Goal: Book appointment/travel/reservation

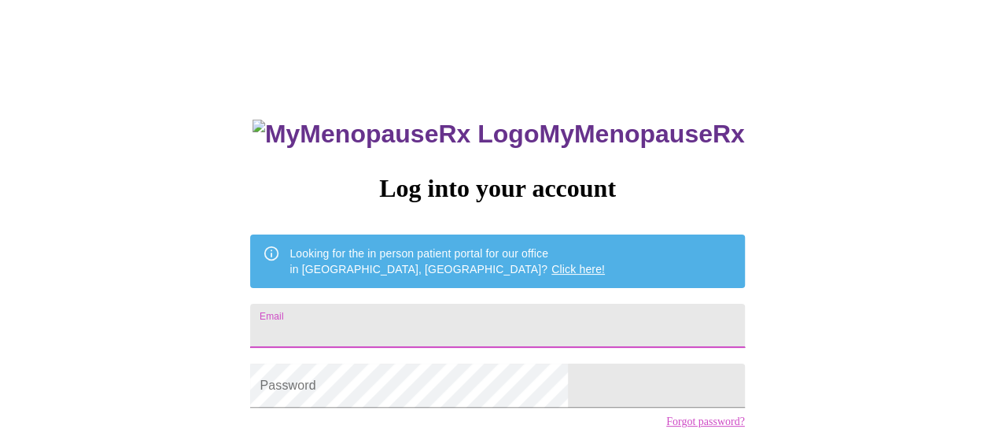
click at [552, 316] on input "Email" at bounding box center [497, 326] width 494 height 44
type input "[EMAIL_ADDRESS][DOMAIN_NAME]"
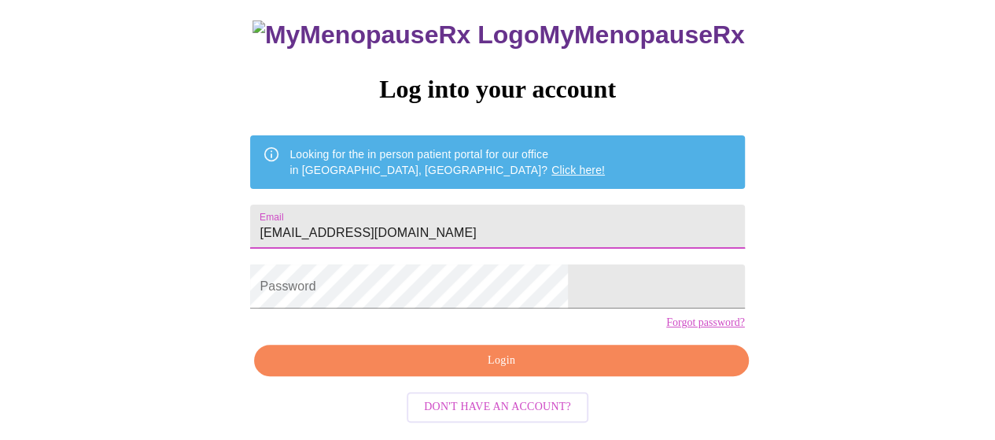
scroll to position [115, 0]
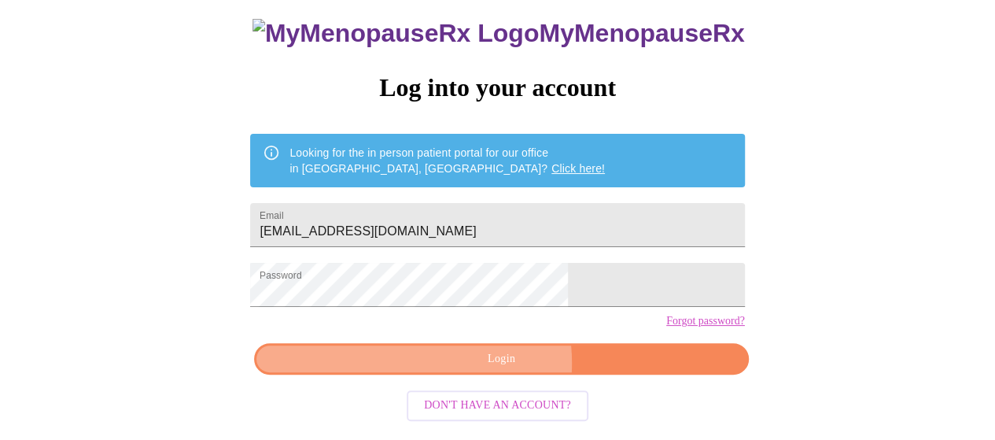
click at [477, 369] on span "Login" at bounding box center [501, 359] width 458 height 20
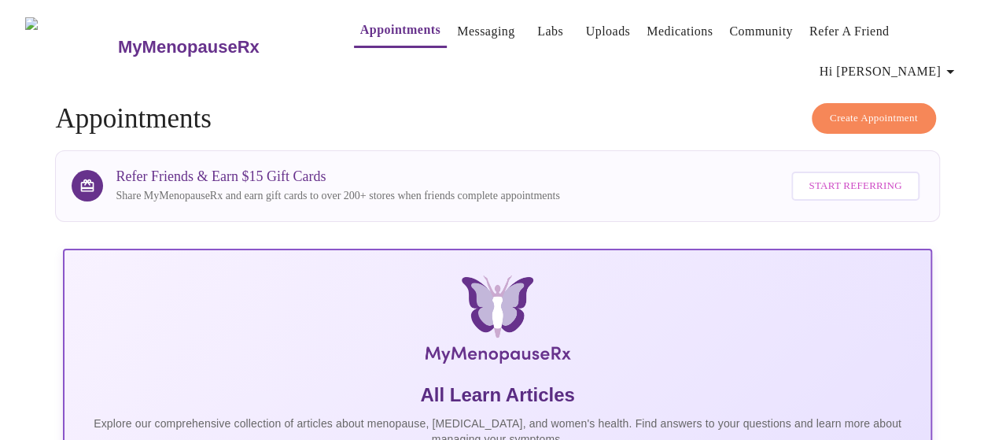
click at [876, 109] on span "Create Appointment" at bounding box center [874, 118] width 88 height 18
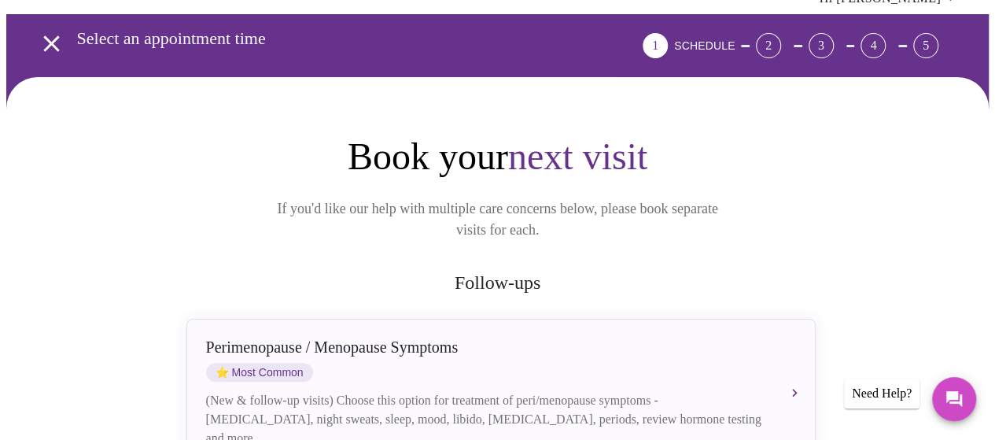
scroll to position [157, 0]
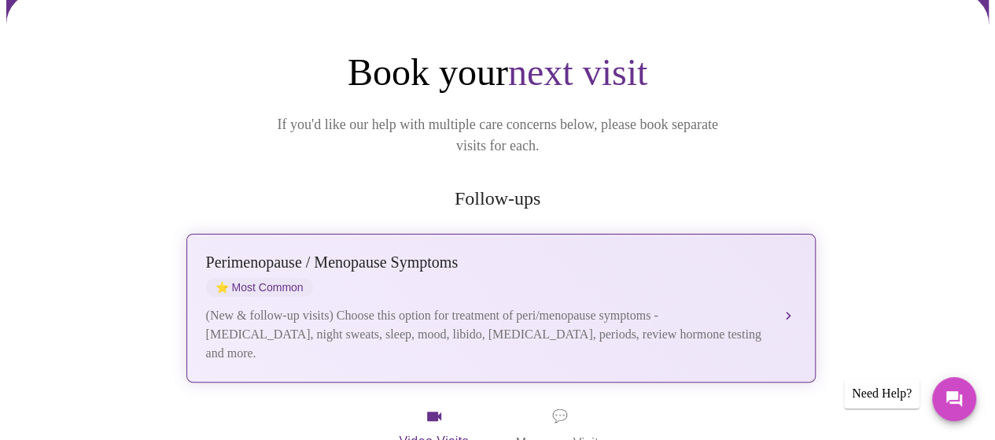
click at [419, 253] on div "Perimenopause / Menopause Symptoms" at bounding box center [485, 262] width 559 height 18
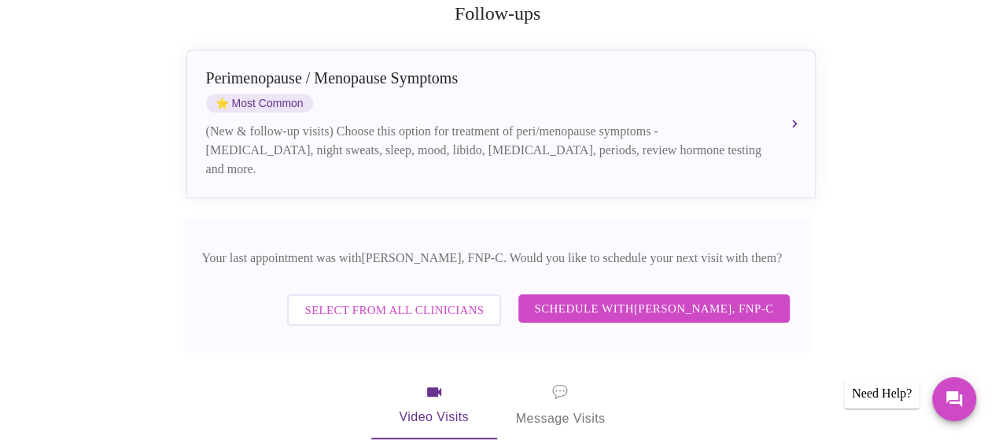
scroll to position [393, 0]
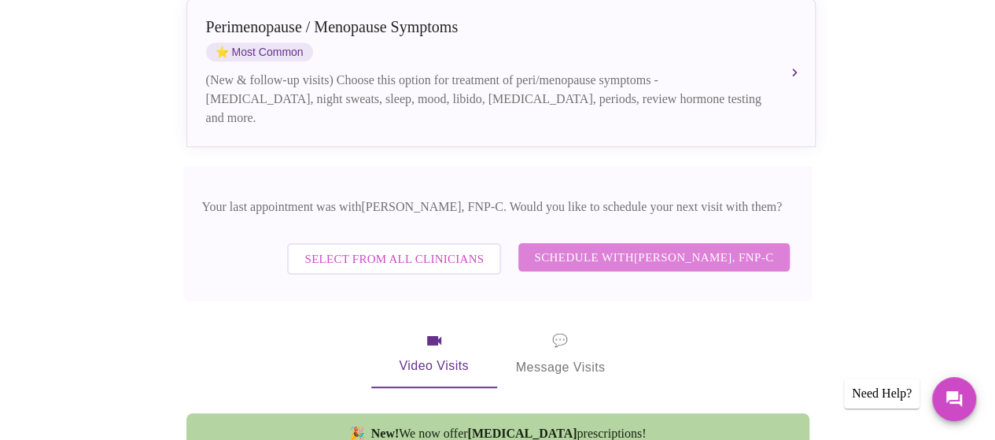
click at [590, 247] on span "Schedule with [PERSON_NAME], FNP-C" at bounding box center [653, 257] width 239 height 20
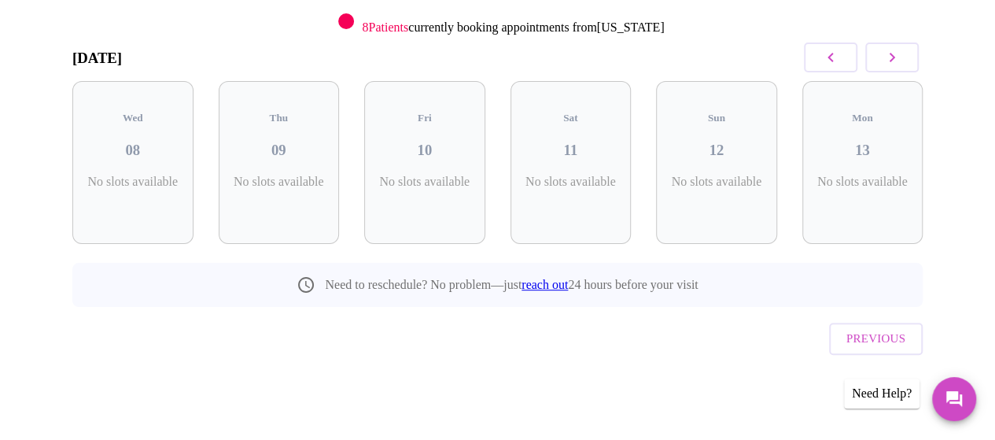
scroll to position [178, 0]
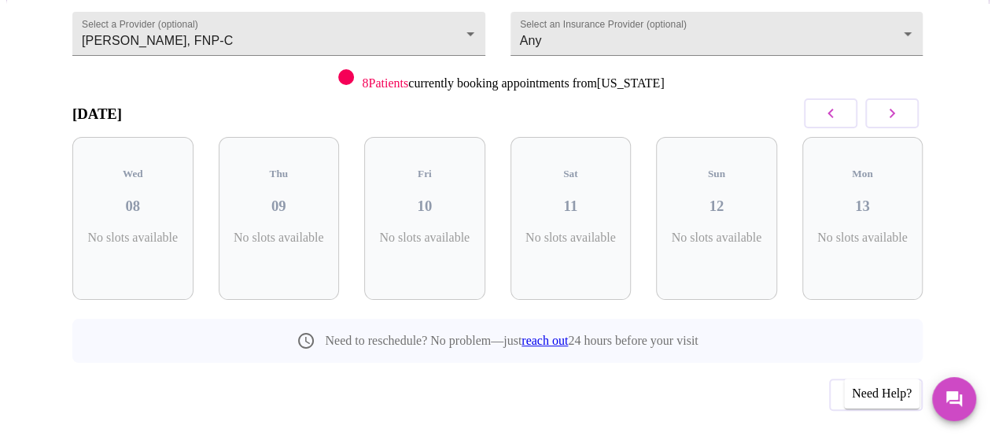
click at [916, 98] on button "button" at bounding box center [891, 113] width 53 height 30
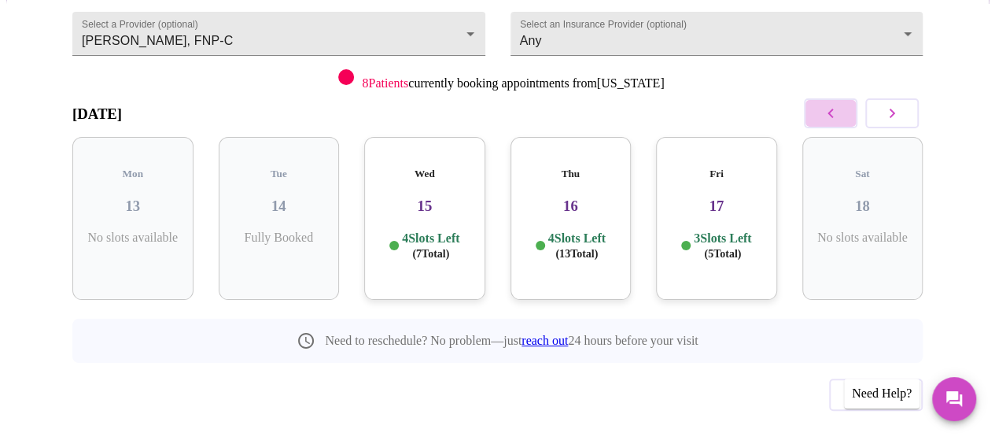
click at [821, 98] on button "button" at bounding box center [830, 113] width 53 height 30
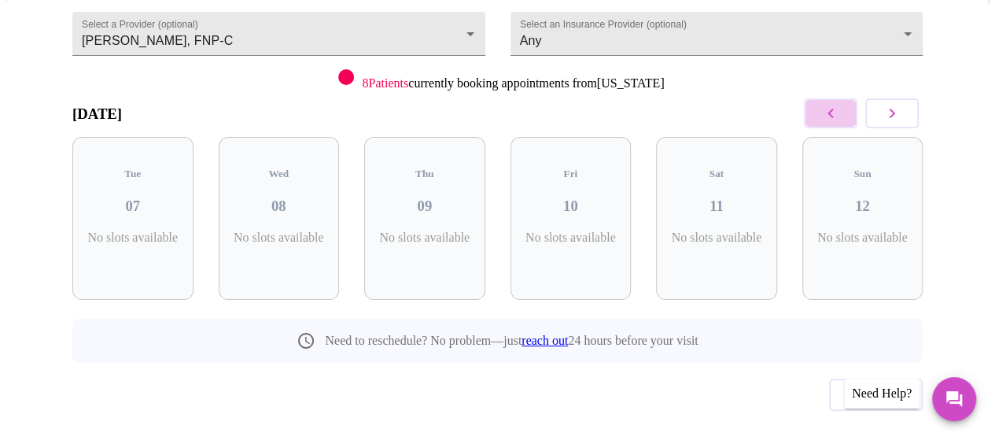
click at [838, 103] on button "button" at bounding box center [830, 113] width 53 height 30
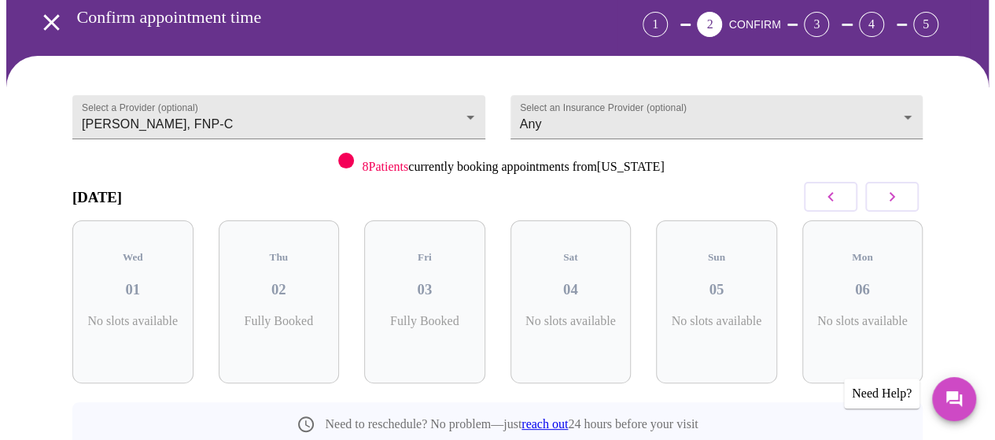
scroll to position [0, 0]
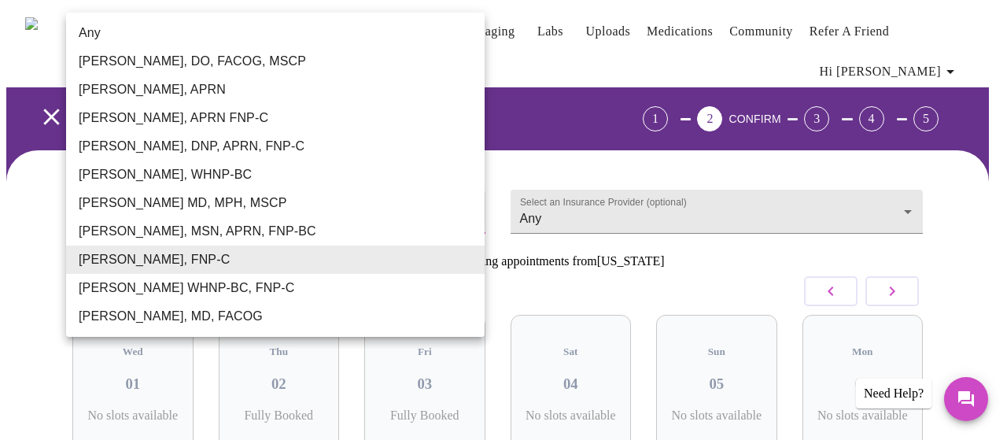
click at [360, 192] on body "MyMenopauseRx Appointments Messaging Labs Uploads Medications Community Refer a…" at bounding box center [503, 336] width 994 height 661
click at [156, 39] on li "Any" at bounding box center [275, 33] width 419 height 28
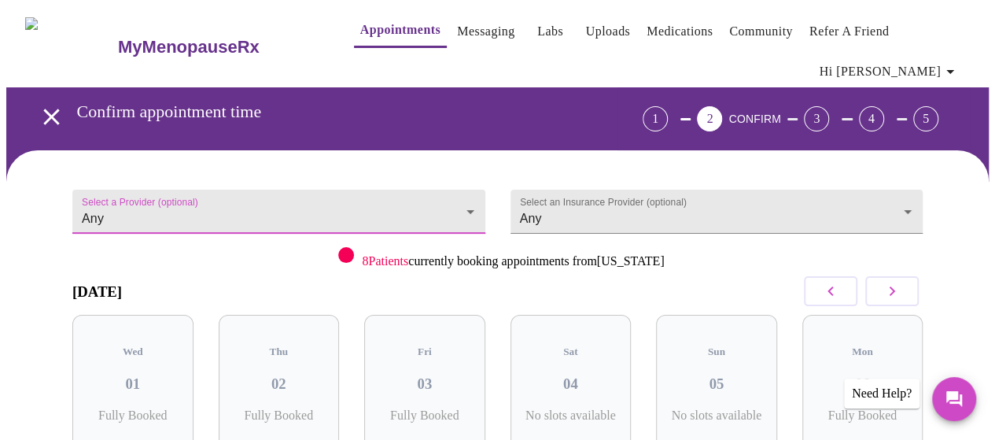
click at [894, 282] on icon "button" at bounding box center [892, 291] width 19 height 19
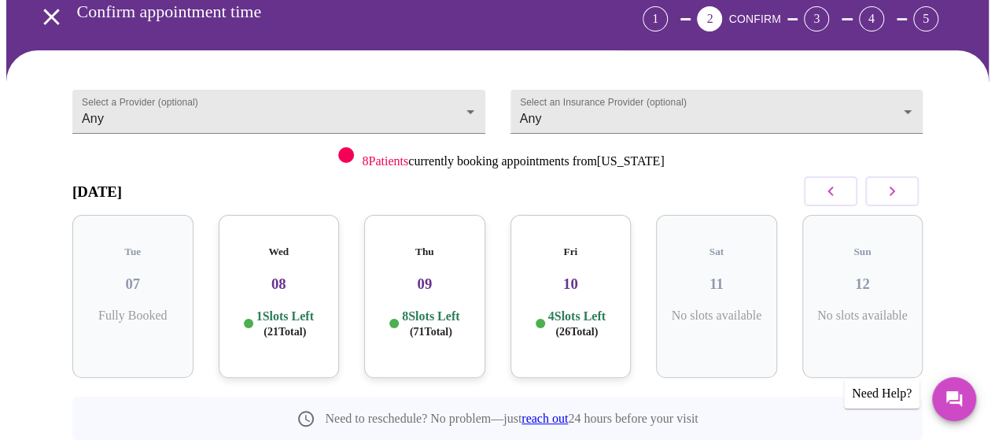
scroll to position [79, 0]
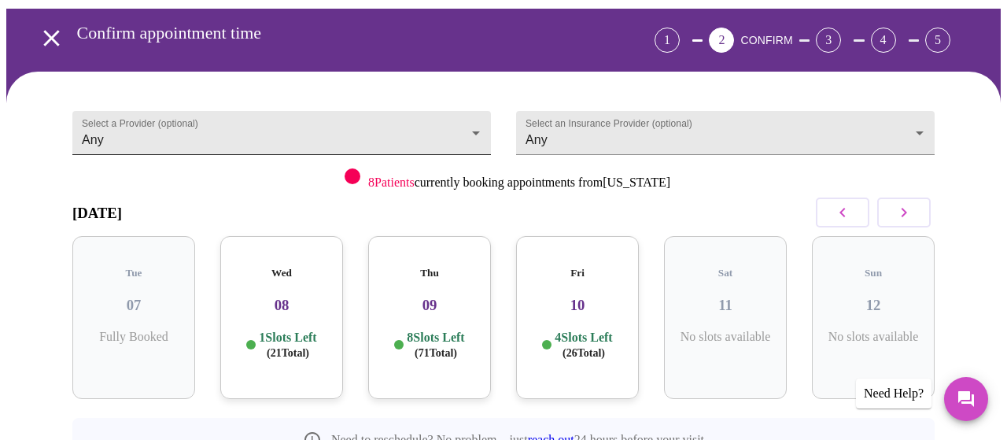
click at [474, 108] on body "MyMenopauseRx Appointments Messaging Labs Uploads Medications Community Refer a…" at bounding box center [503, 258] width 994 height 661
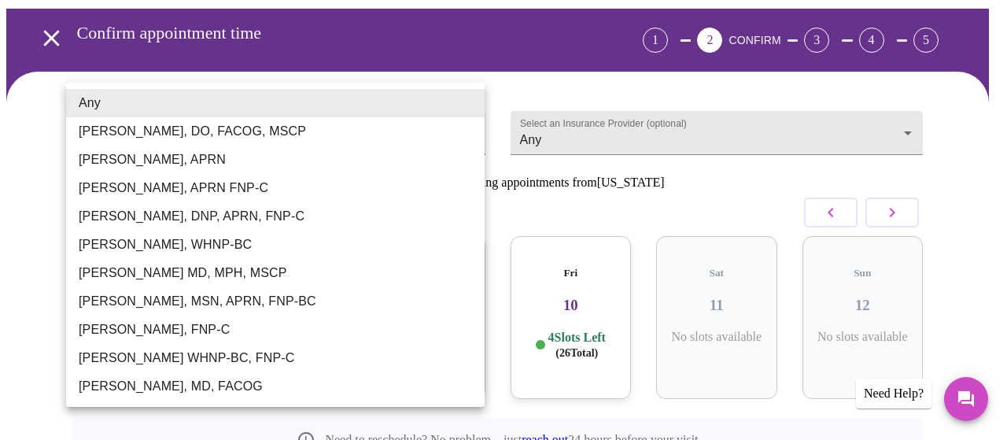
click at [201, 330] on li "[PERSON_NAME], FNP-C" at bounding box center [275, 329] width 419 height 28
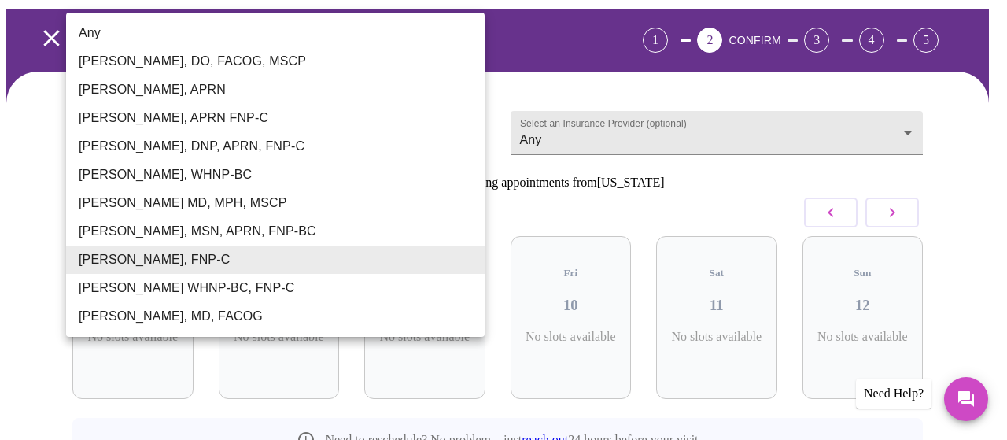
click at [291, 99] on body "MyMenopauseRx Appointments Messaging Labs Uploads Medications Community Refer a…" at bounding box center [503, 258] width 994 height 661
click at [192, 29] on li "Any" at bounding box center [275, 33] width 419 height 28
type input "Any"
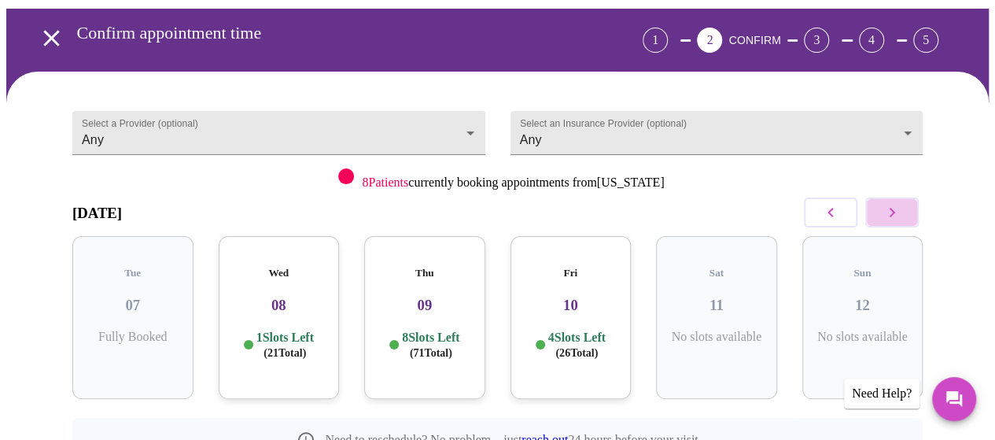
click at [902, 203] on icon "button" at bounding box center [892, 212] width 19 height 19
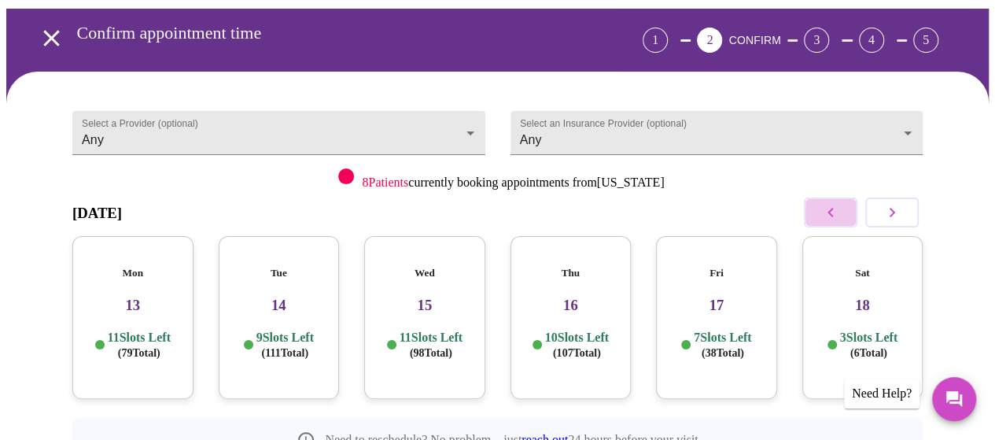
click at [832, 203] on icon "button" at bounding box center [830, 212] width 19 height 19
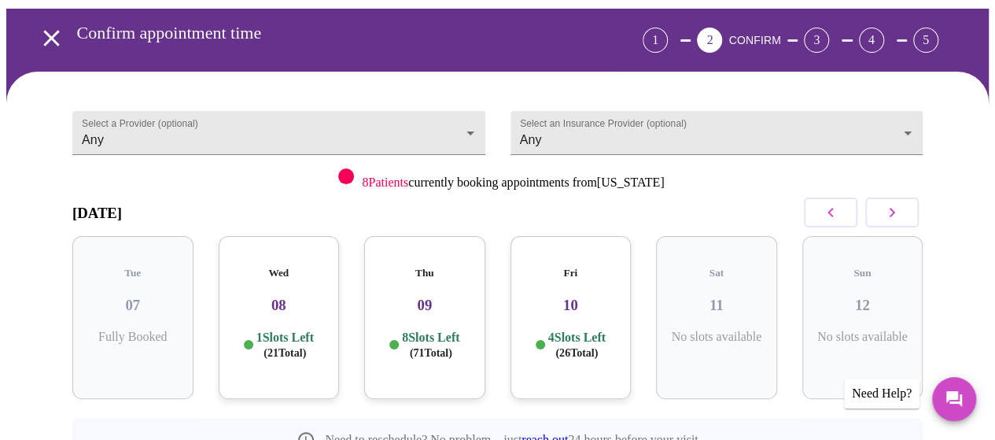
click at [428, 347] on span "( 71 Total)" at bounding box center [431, 353] width 42 height 12
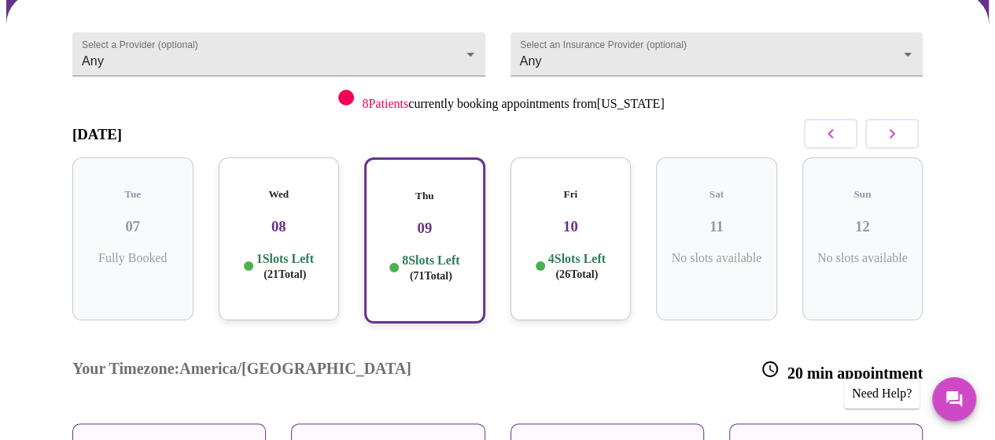
scroll to position [236, 0]
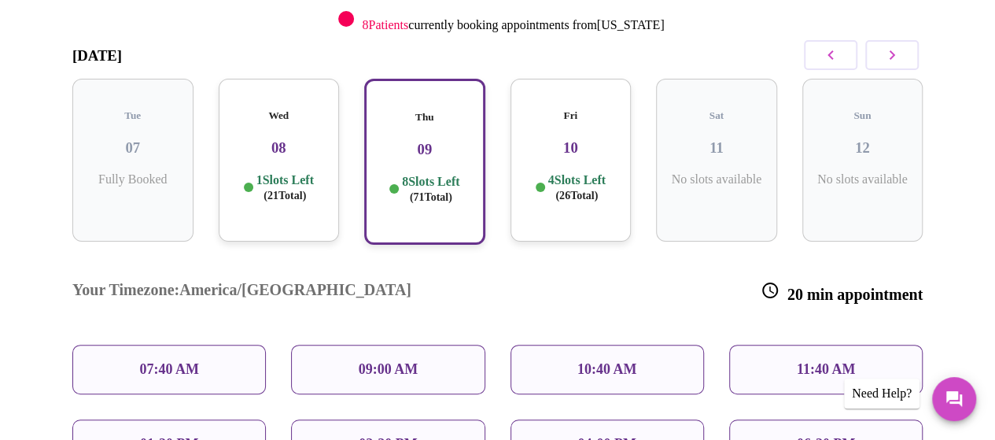
click at [606, 361] on p "10:40 AM" at bounding box center [607, 369] width 60 height 17
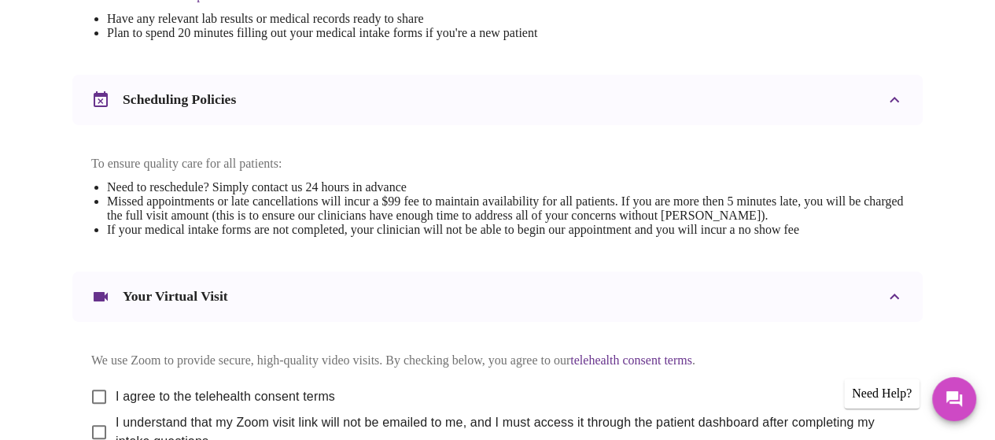
scroll to position [705, 0]
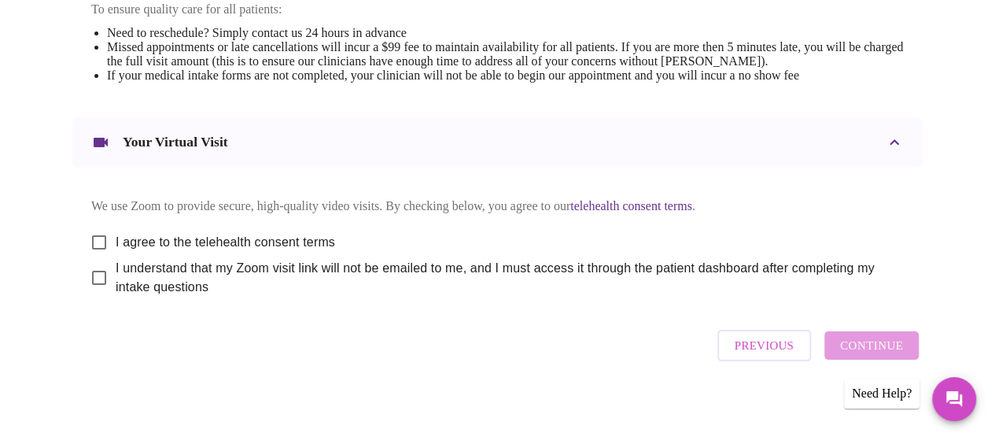
click at [101, 229] on input "I agree to the telehealth consent terms" at bounding box center [99, 242] width 33 height 33
checkbox input "true"
click at [100, 273] on input "I understand that my Zoom visit link will not be emailed to me, and I must acce…" at bounding box center [99, 277] width 33 height 33
checkbox input "true"
click at [864, 340] on span "Continue" at bounding box center [871, 345] width 63 height 20
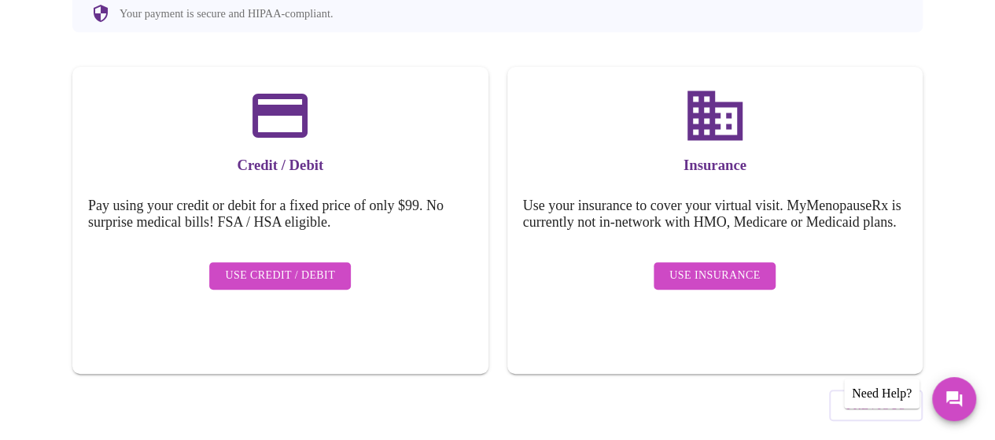
scroll to position [72, 0]
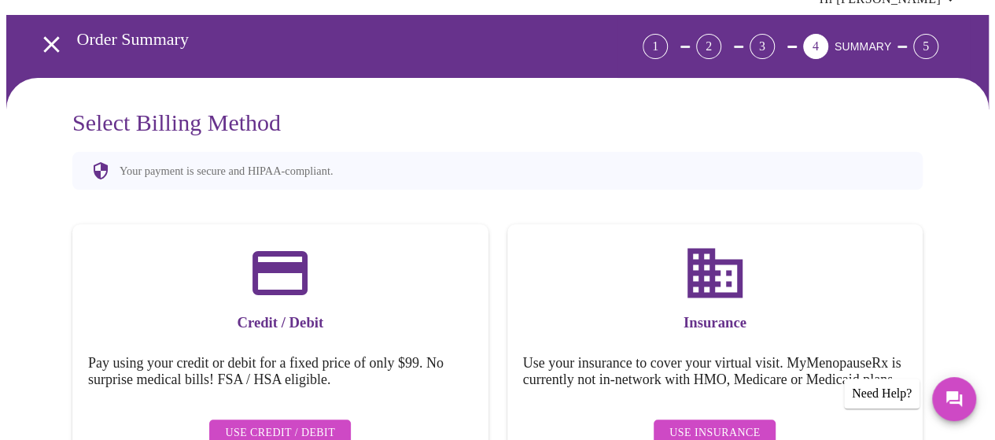
click at [293, 423] on span "Use Credit / Debit" at bounding box center [280, 433] width 110 height 20
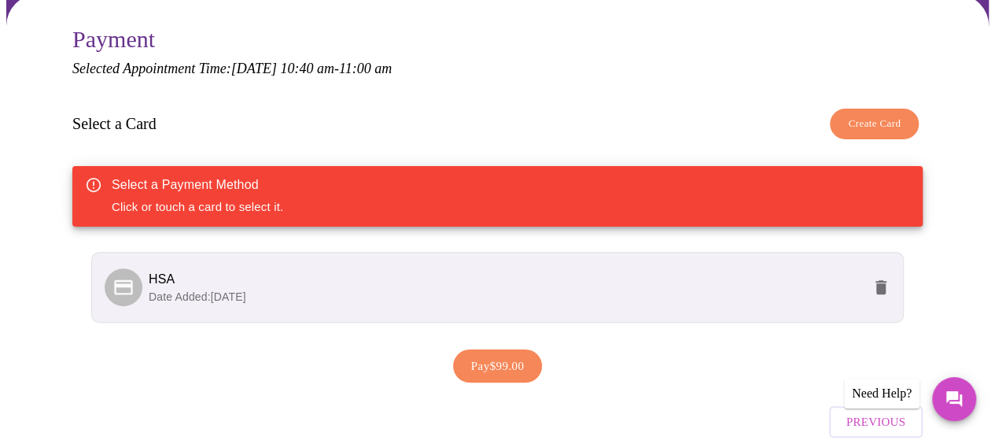
scroll to position [157, 0]
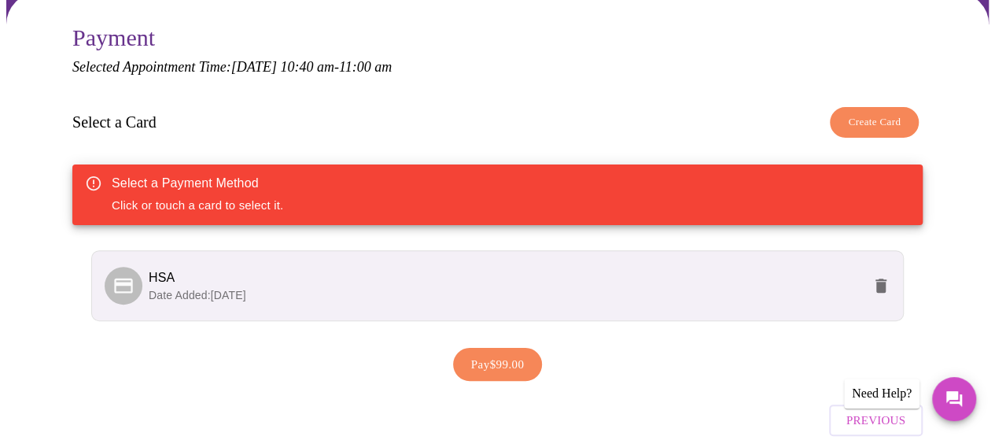
click at [434, 287] on p "Date Added: 03-05-2025" at bounding box center [506, 295] width 714 height 16
click at [519, 268] on span "HSA" at bounding box center [506, 277] width 714 height 19
click at [497, 354] on span "Pay $99.00" at bounding box center [497, 364] width 53 height 20
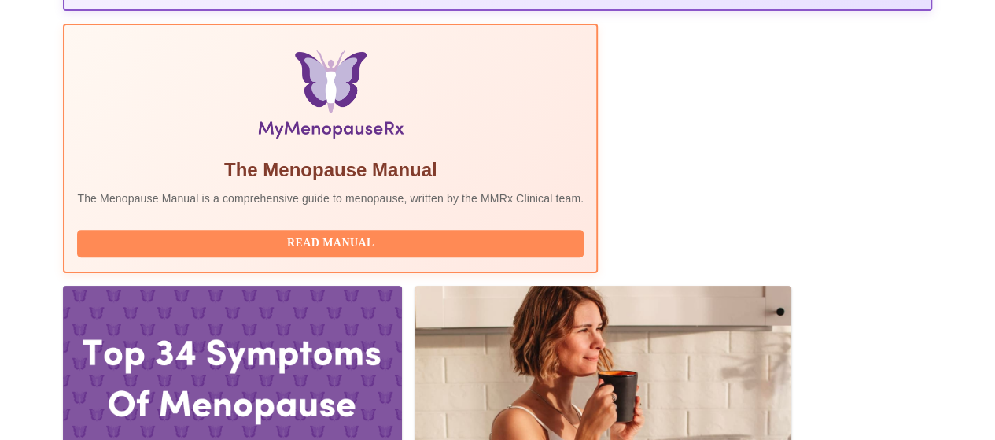
scroll to position [551, 0]
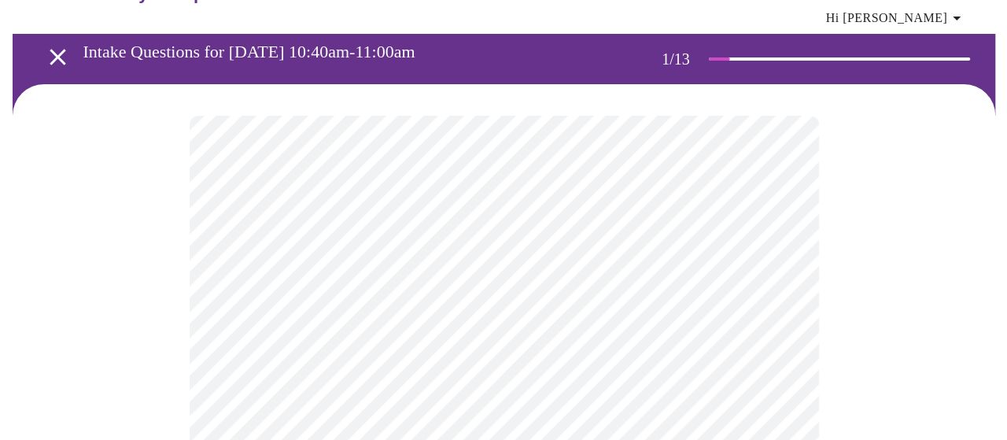
scroll to position [79, 0]
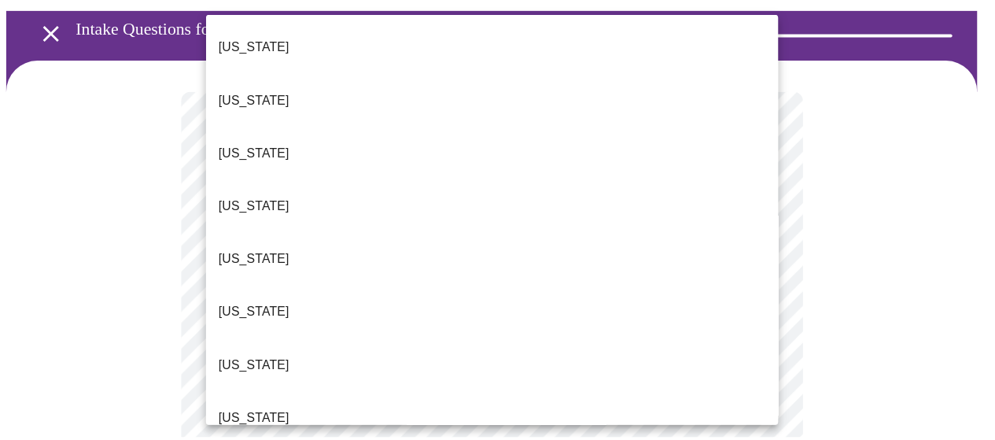
scroll to position [236, 0]
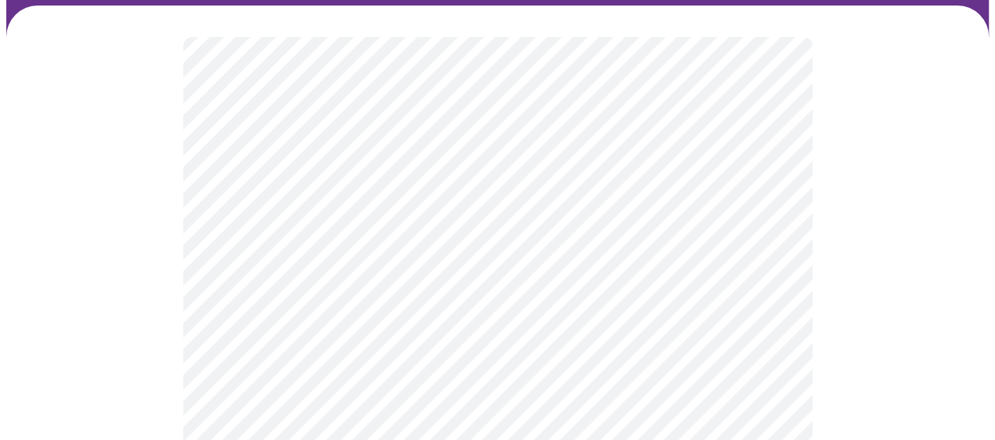
scroll to position [157, 0]
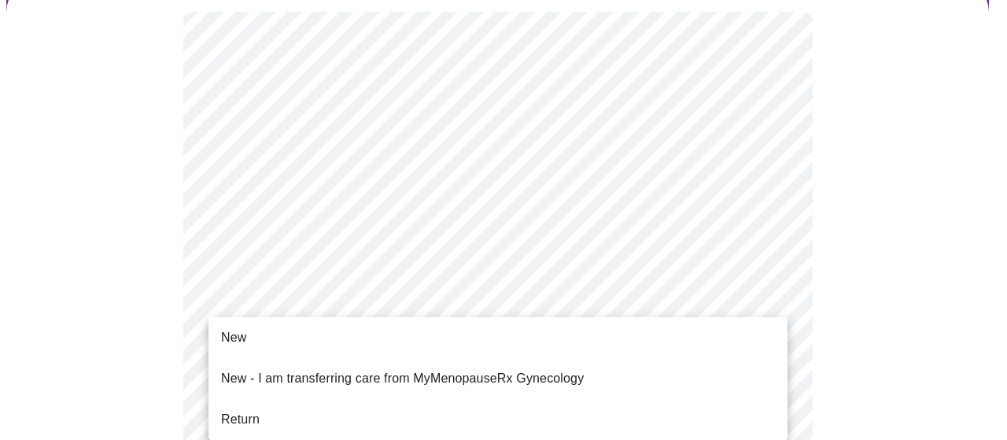
click at [252, 410] on span "Return" at bounding box center [240, 419] width 39 height 19
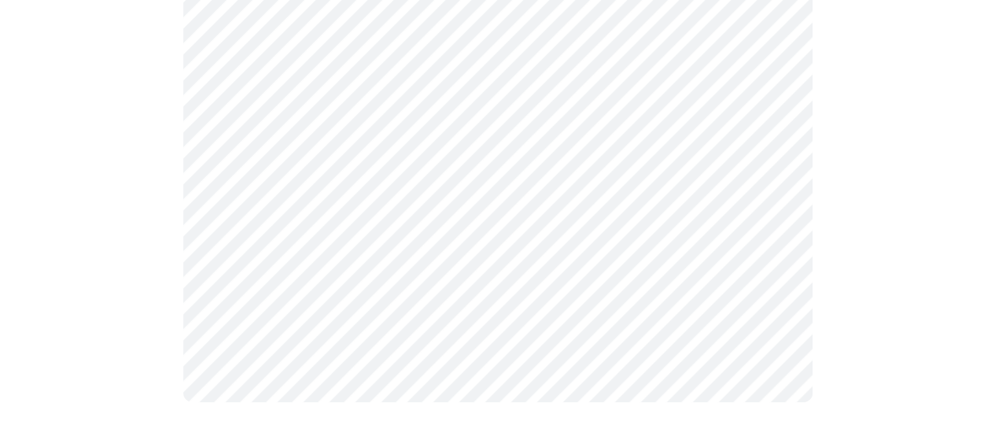
scroll to position [0, 0]
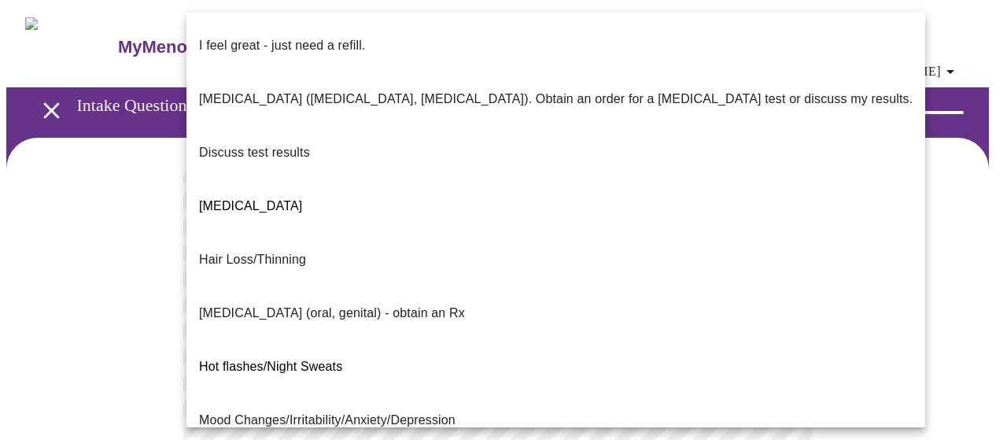
click at [367, 411] on p "Mood Changes/Irritability/Anxiety/Depression" at bounding box center [327, 420] width 256 height 19
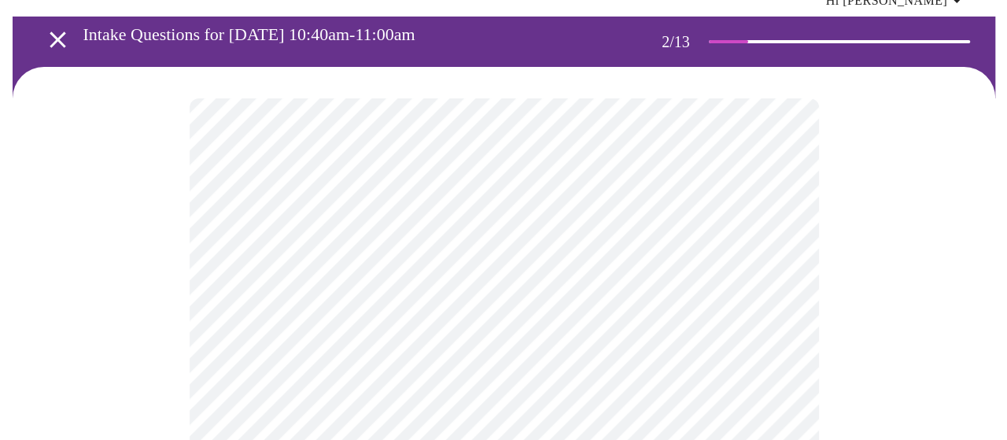
scroll to position [157, 0]
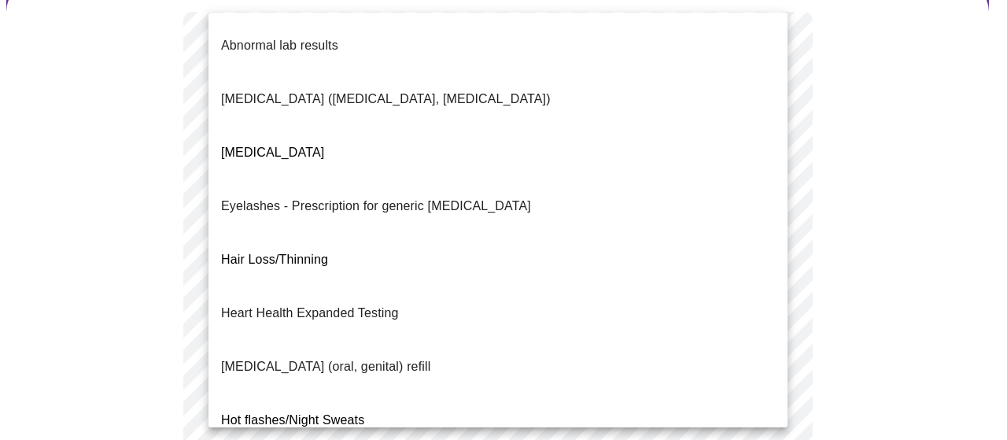
click at [380, 311] on body "MyMenopauseRx Appointments Messaging Labs Uploads Medications Community Refer a…" at bounding box center [503, 401] width 994 height 1104
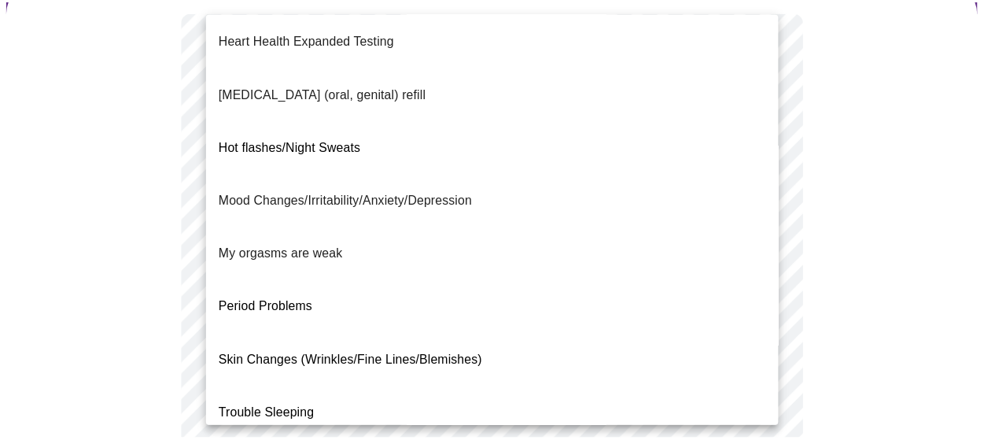
scroll to position [293, 0]
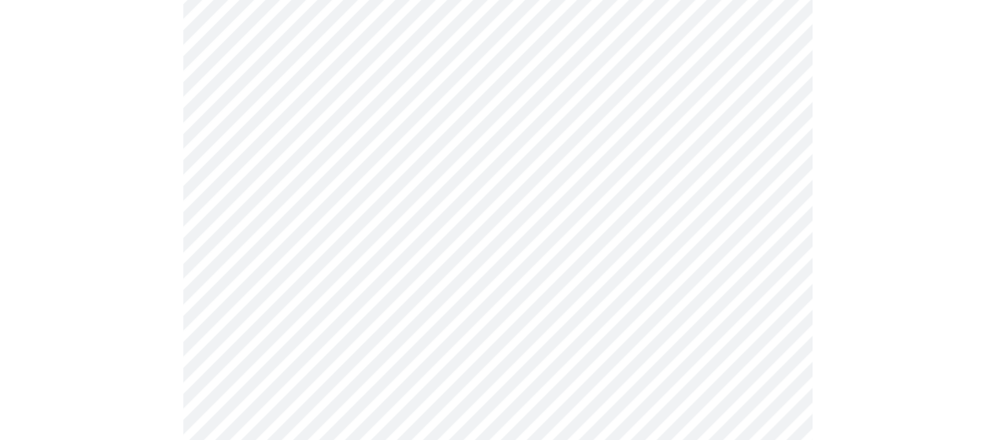
scroll to position [393, 0]
click at [366, 232] on body "MyMenopauseRx Appointments Messaging Labs Uploads Medications Community Refer a…" at bounding box center [503, 160] width 994 height 1094
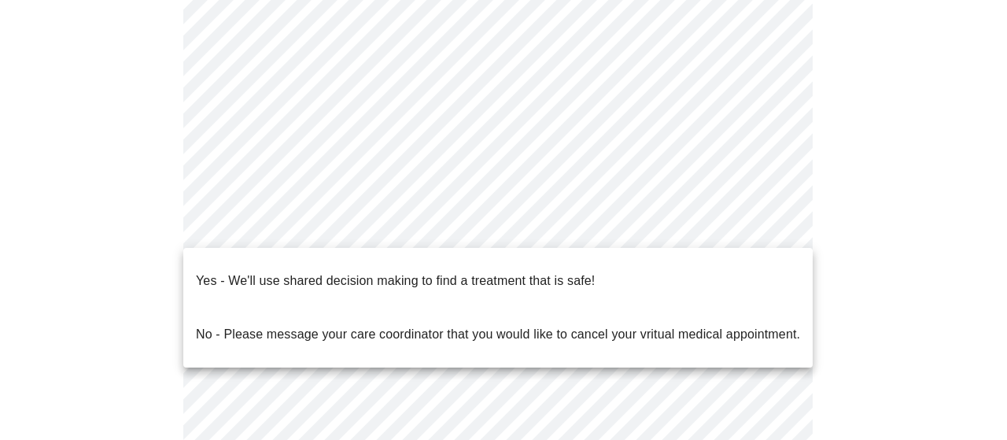
click at [356, 275] on p "Yes - We'll use shared decision making to find a treatment that is safe!" at bounding box center [395, 280] width 399 height 19
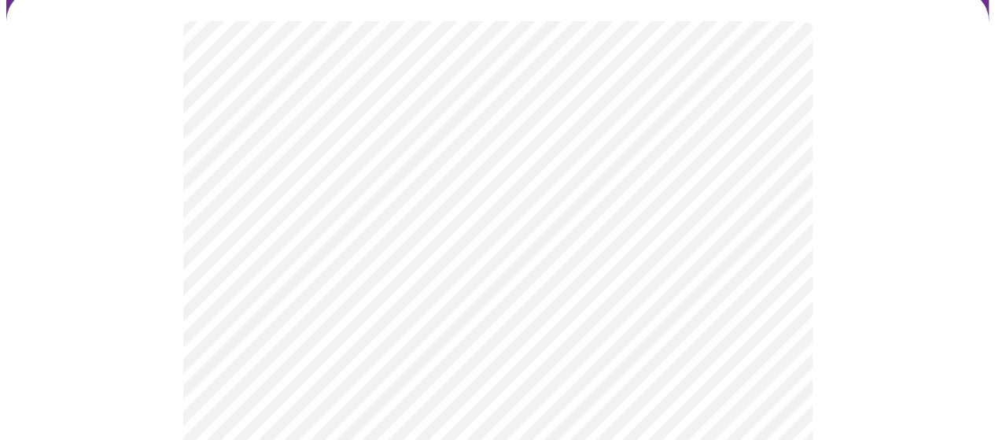
scroll to position [157, 0]
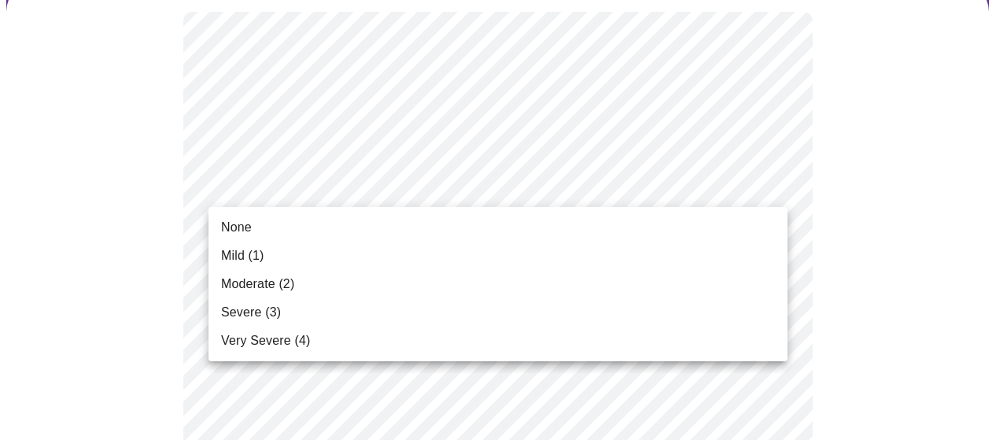
click at [269, 282] on span "Moderate (2)" at bounding box center [257, 284] width 73 height 19
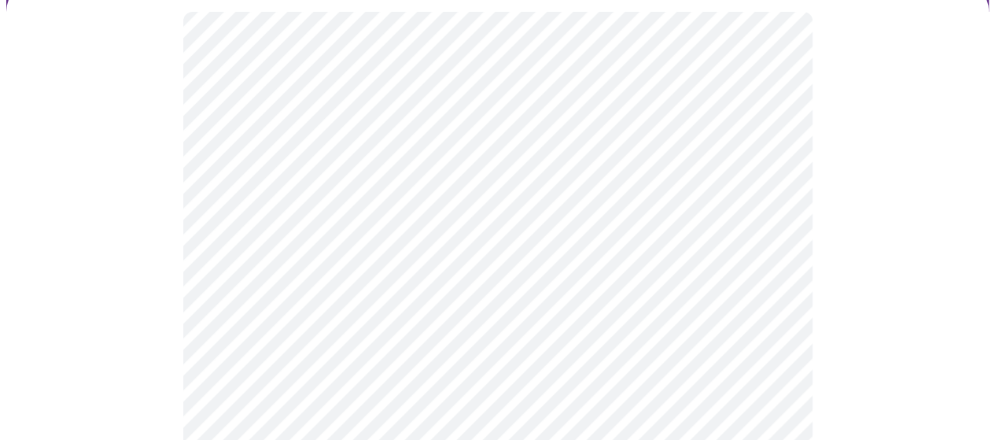
scroll to position [236, 0]
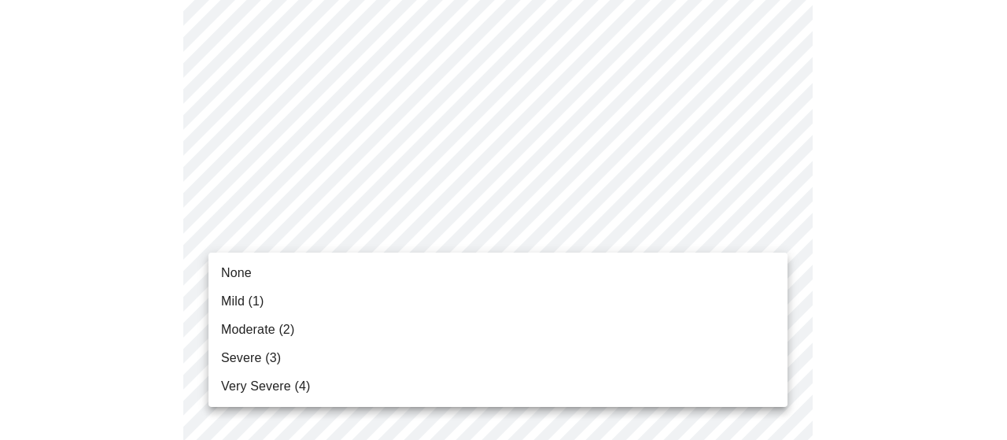
click at [318, 325] on li "Moderate (2)" at bounding box center [497, 329] width 579 height 28
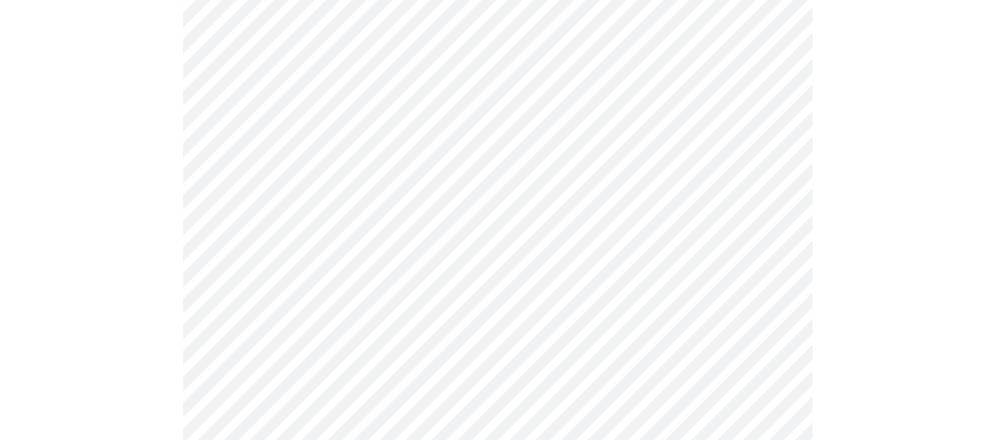
scroll to position [393, 0]
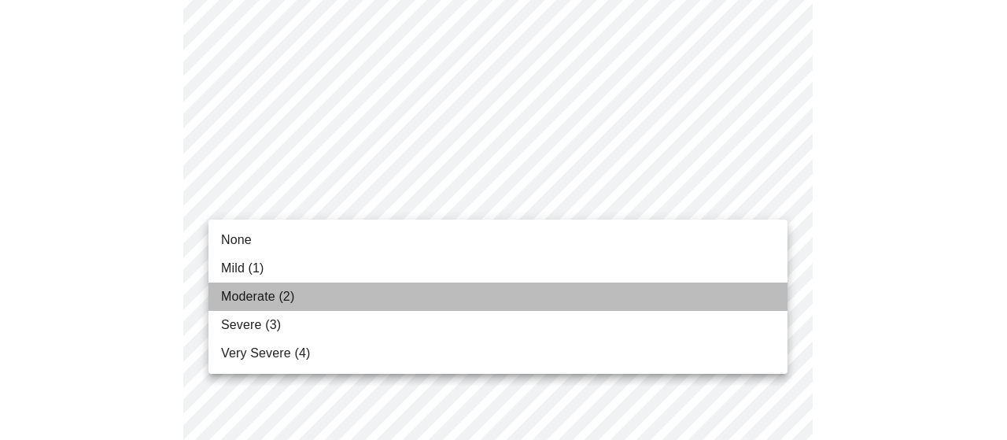
click at [323, 292] on li "Moderate (2)" at bounding box center [497, 296] width 579 height 28
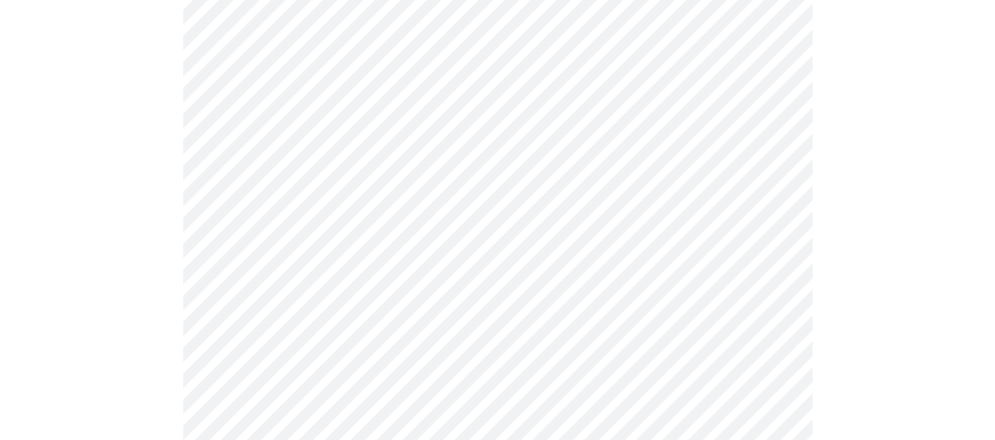
scroll to position [472, 0]
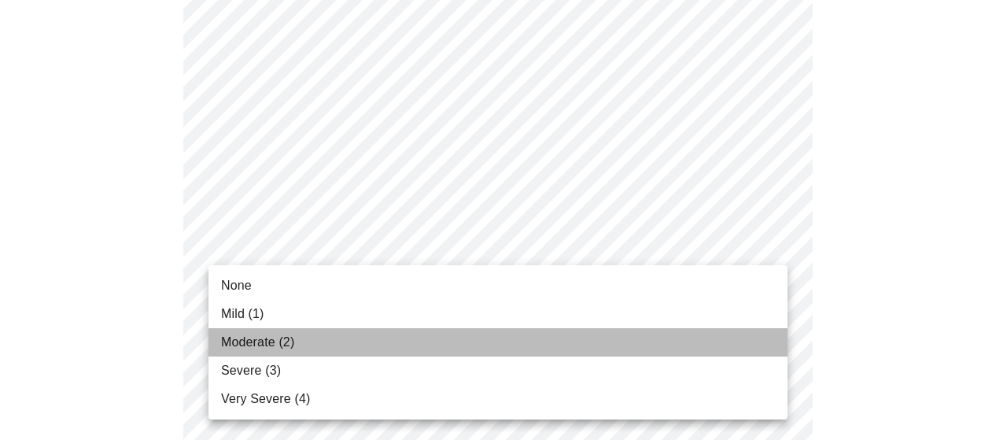
click at [343, 335] on li "Moderate (2)" at bounding box center [497, 342] width 579 height 28
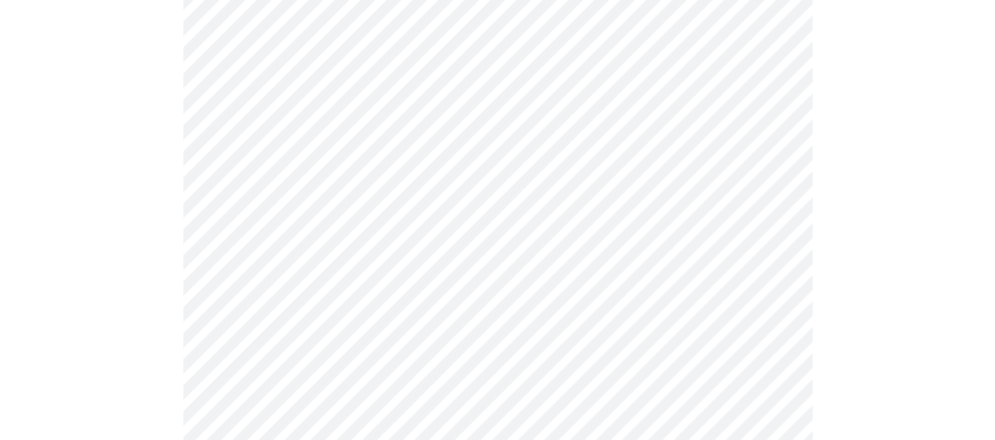
scroll to position [629, 0]
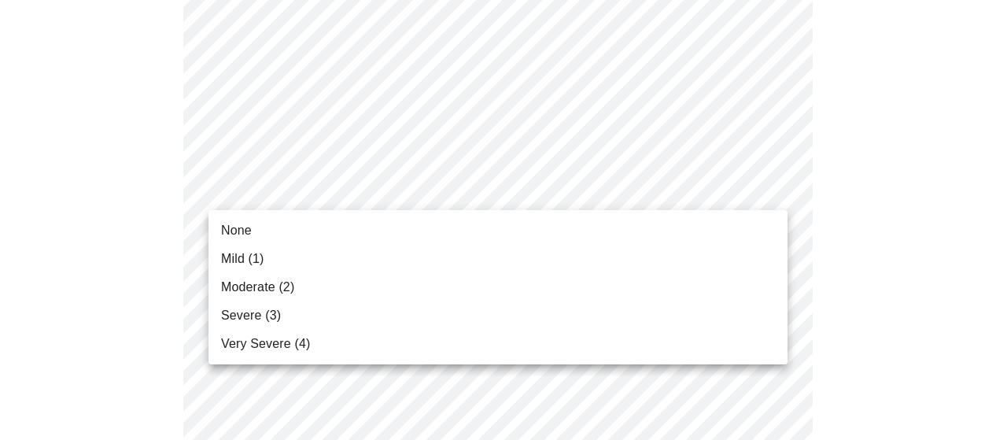
click at [330, 188] on body "MyMenopauseRx Appointments Messaging Labs Uploads Medications Community Refer a…" at bounding box center [503, 390] width 994 height 2027
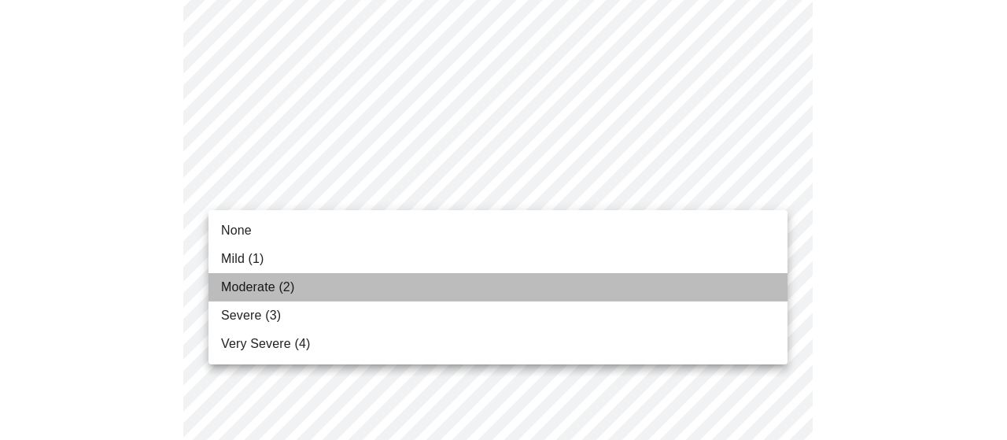
click at [267, 289] on span "Moderate (2)" at bounding box center [257, 287] width 73 height 19
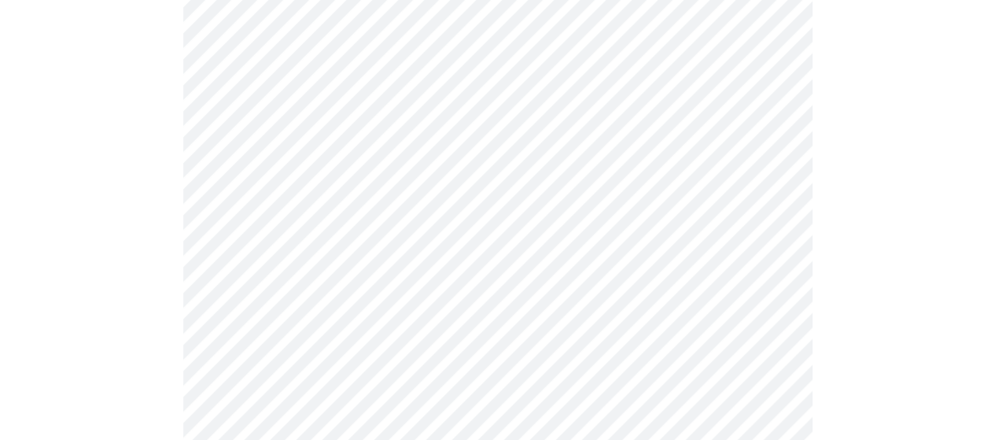
scroll to position [708, 0]
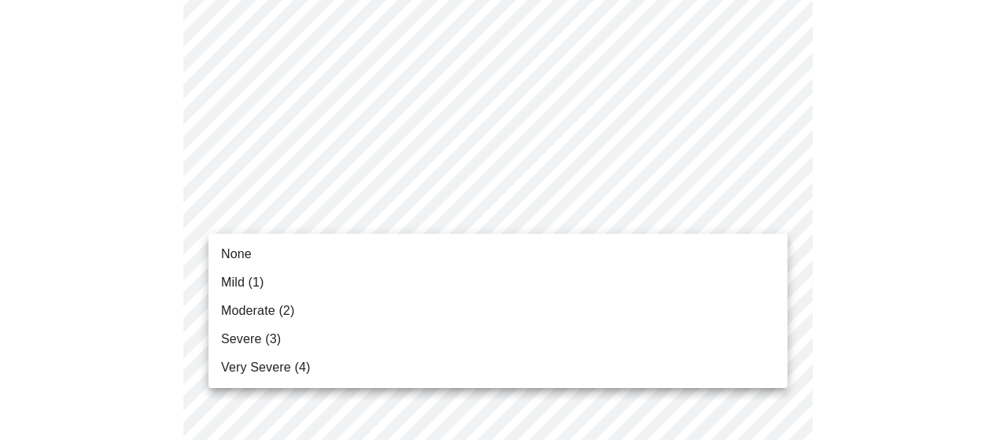
click at [339, 213] on body "MyMenopauseRx Appointments Messaging Labs Uploads Medications Community Refer a…" at bounding box center [503, 300] width 994 height 2005
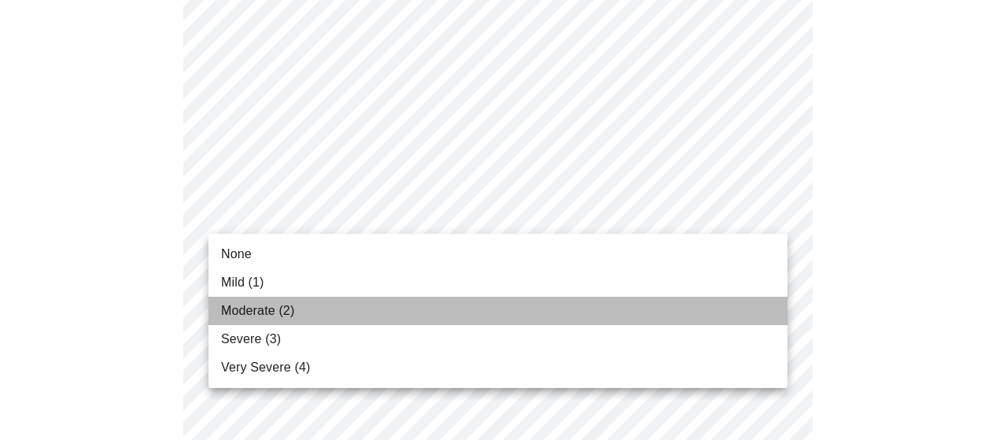
click at [282, 316] on span "Moderate (2)" at bounding box center [257, 310] width 73 height 19
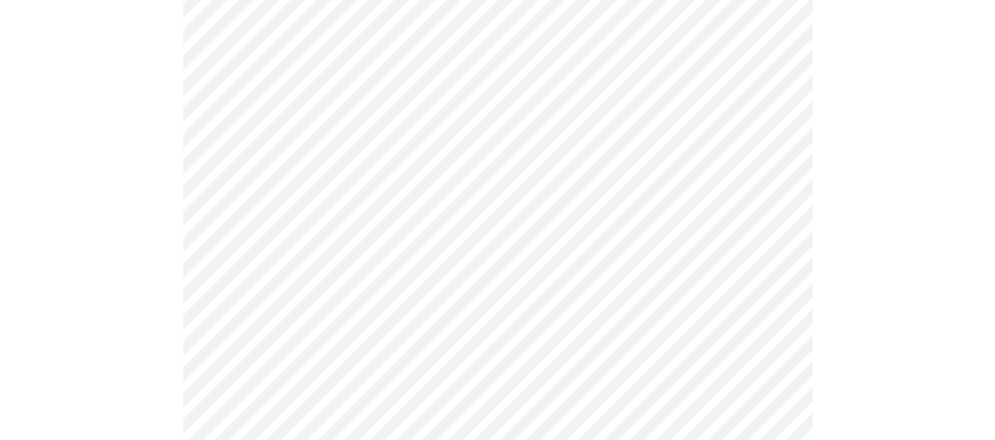
scroll to position [787, 0]
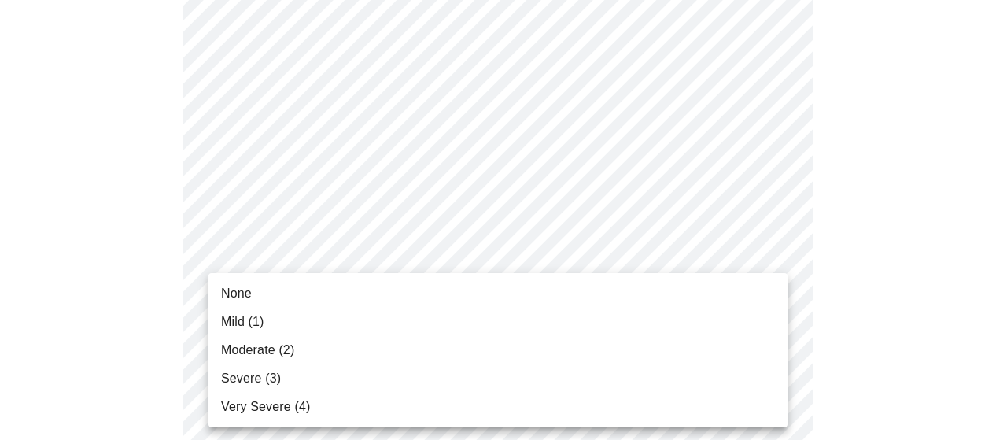
click at [398, 247] on body "MyMenopauseRx Appointments Messaging Labs Uploads Medications Community Refer a…" at bounding box center [503, 211] width 994 height 1983
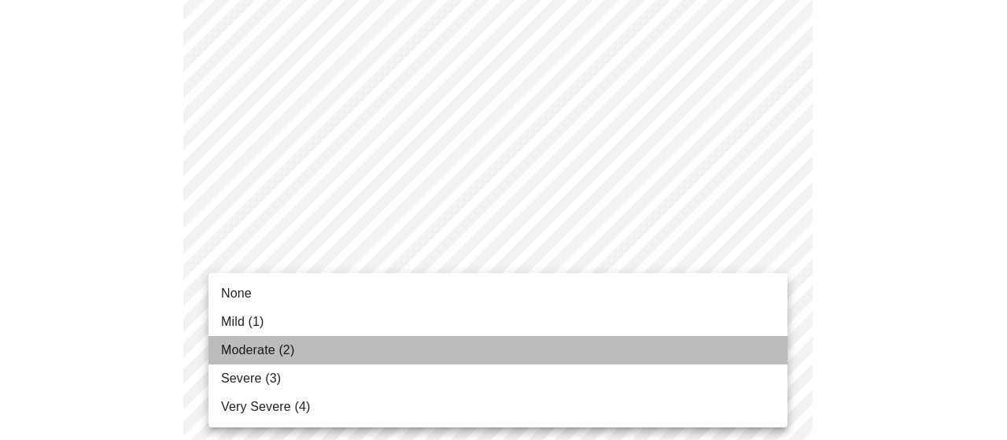
click at [311, 343] on li "Moderate (2)" at bounding box center [497, 350] width 579 height 28
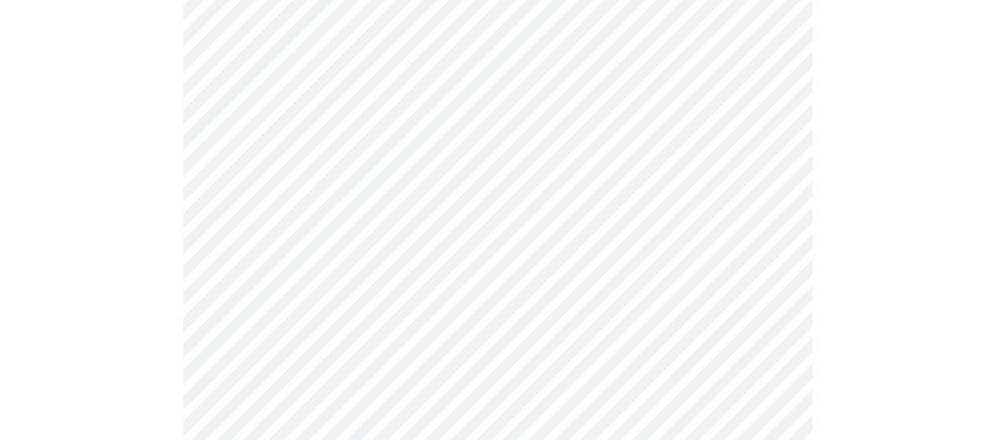
scroll to position [944, 0]
click at [377, 228] on body "MyMenopauseRx Appointments Messaging Labs Uploads Medications Community Refer a…" at bounding box center [503, 42] width 994 height 1961
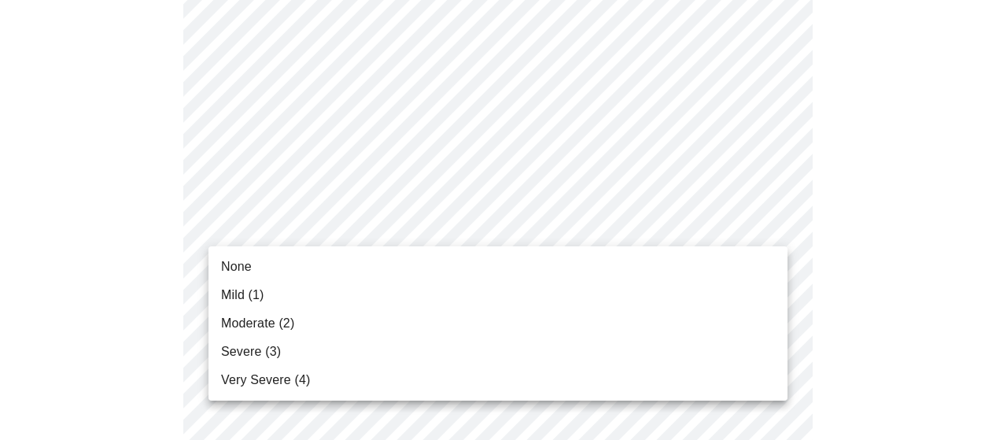
click at [293, 338] on ul "None Mild (1) Moderate (2) Severe (3) Very Severe (4)" at bounding box center [497, 323] width 579 height 154
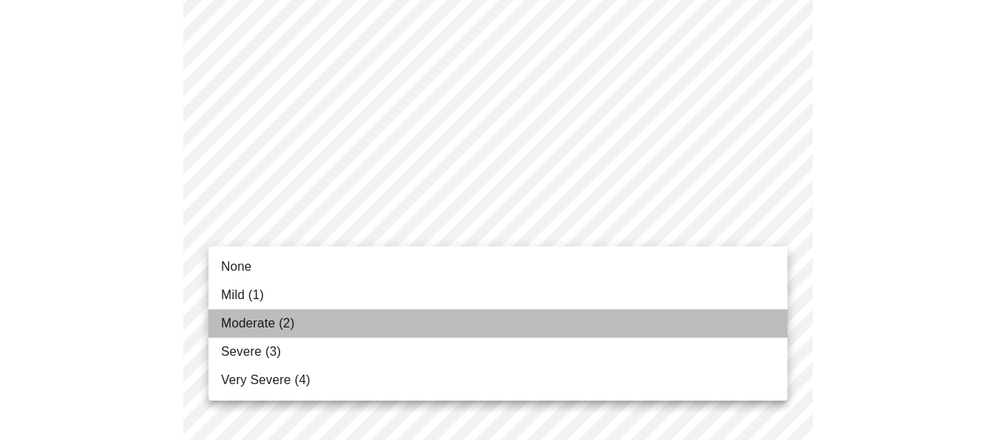
click at [294, 323] on span "Moderate (2)" at bounding box center [257, 323] width 73 height 19
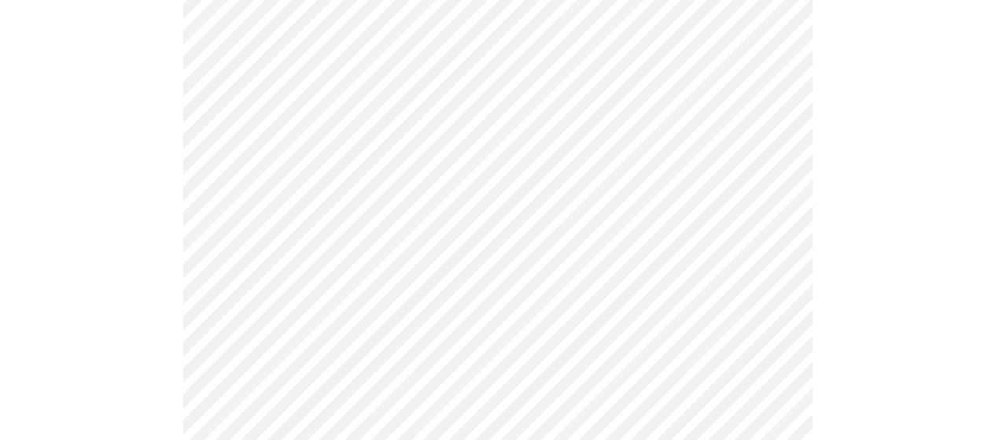
scroll to position [1101, 0]
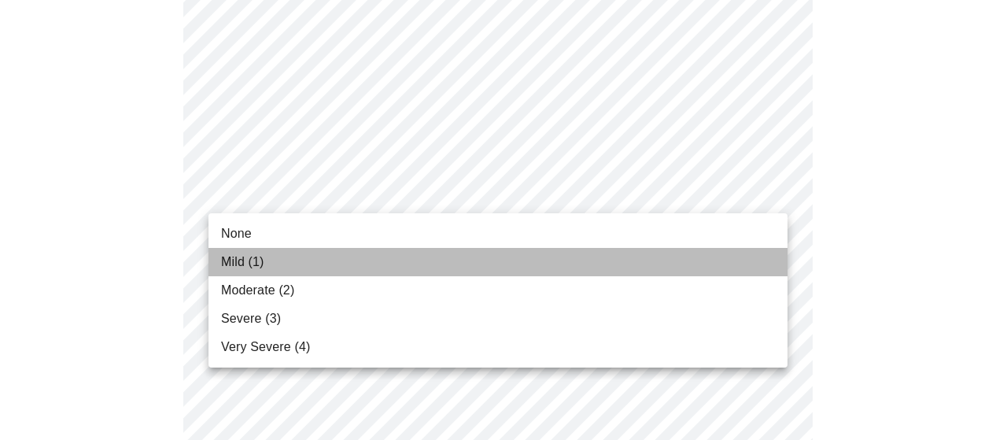
drag, startPoint x: 263, startPoint y: 259, endPoint x: 331, endPoint y: 281, distance: 71.9
click at [263, 260] on span "Mild (1)" at bounding box center [242, 262] width 43 height 19
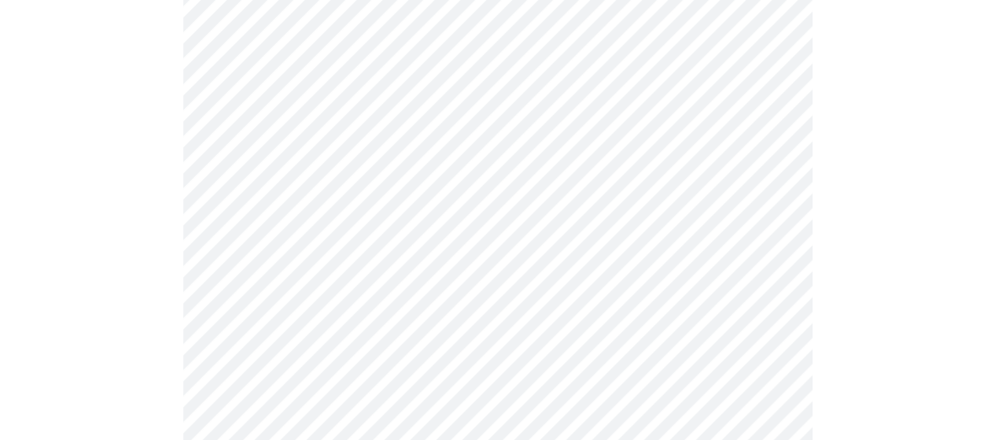
scroll to position [1180, 0]
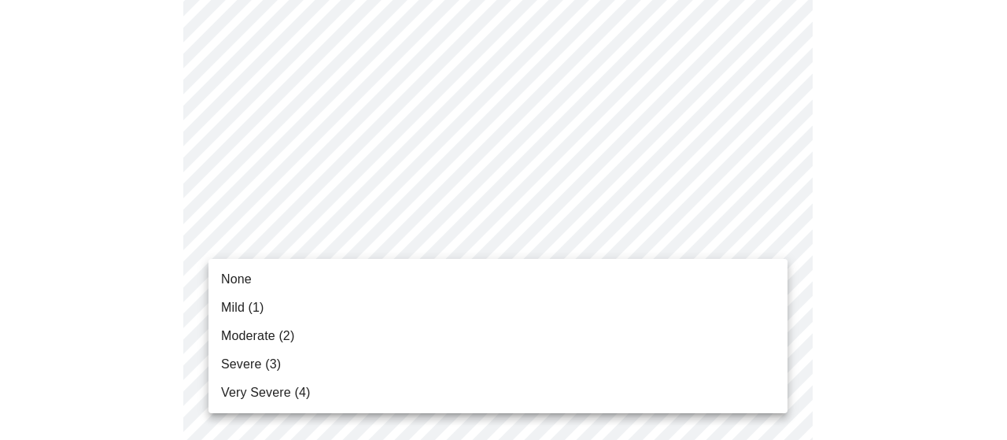
click at [277, 281] on li "None" at bounding box center [497, 279] width 579 height 28
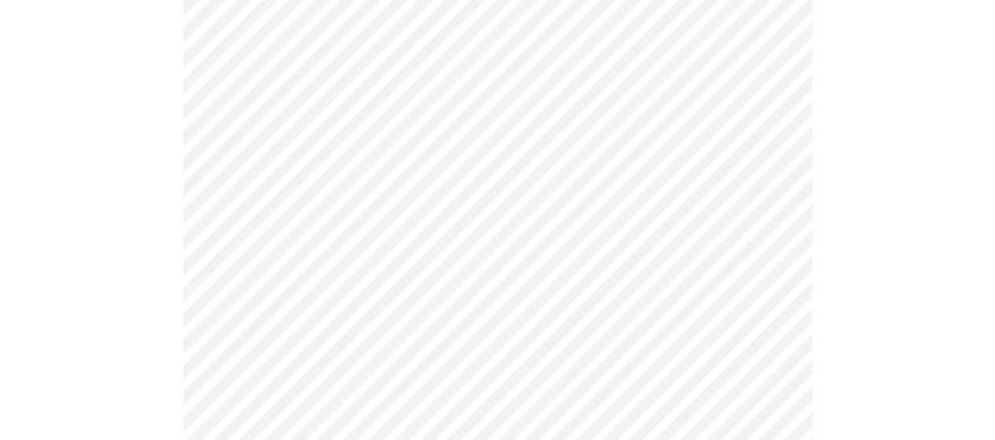
scroll to position [1337, 0]
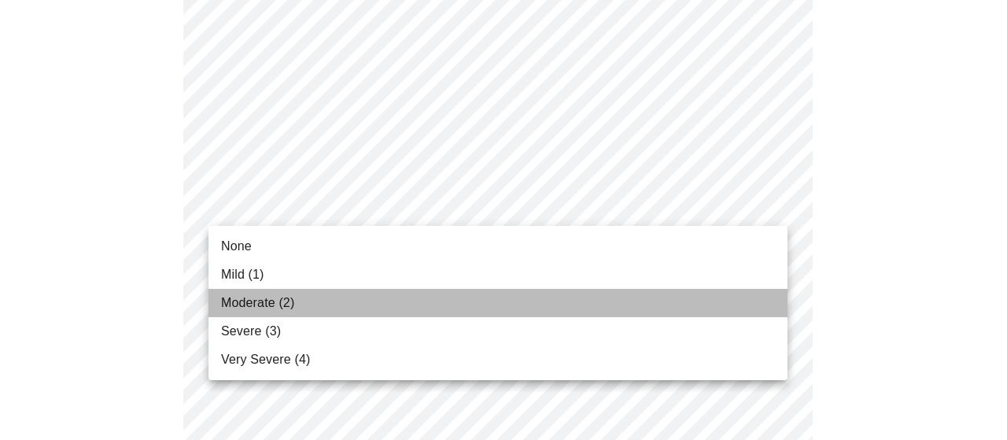
click at [301, 304] on li "Moderate (2)" at bounding box center [497, 303] width 579 height 28
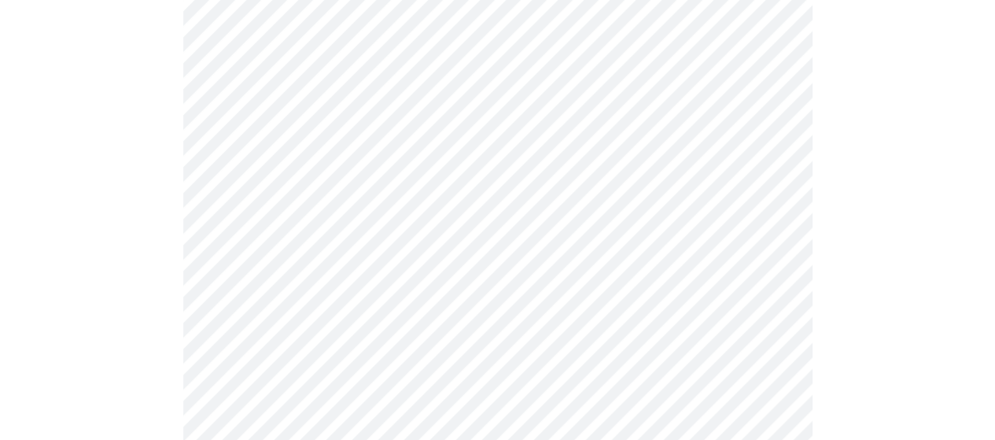
scroll to position [708, 0]
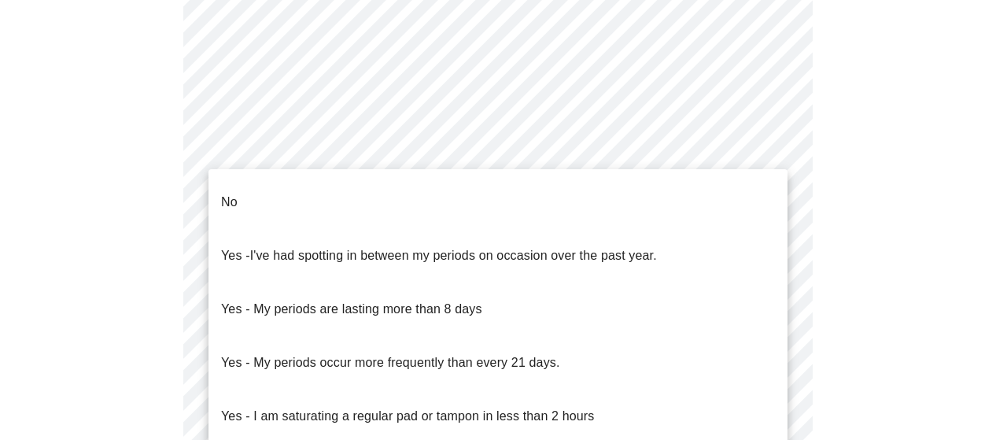
click at [449, 250] on body "MyMenopauseRx Appointments Messaging Labs Uploads Medications Community Refer a…" at bounding box center [503, 84] width 994 height 1573
click at [275, 194] on li "No" at bounding box center [497, 201] width 579 height 53
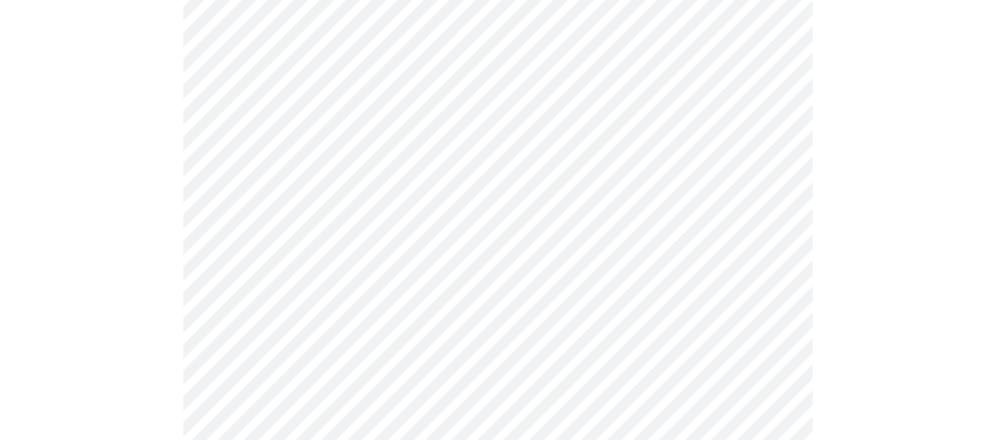
scroll to position [787, 0]
click at [403, 289] on body "MyMenopauseRx Appointments Messaging Labs Uploads Medications Community Refer a…" at bounding box center [503, 2] width 994 height 1564
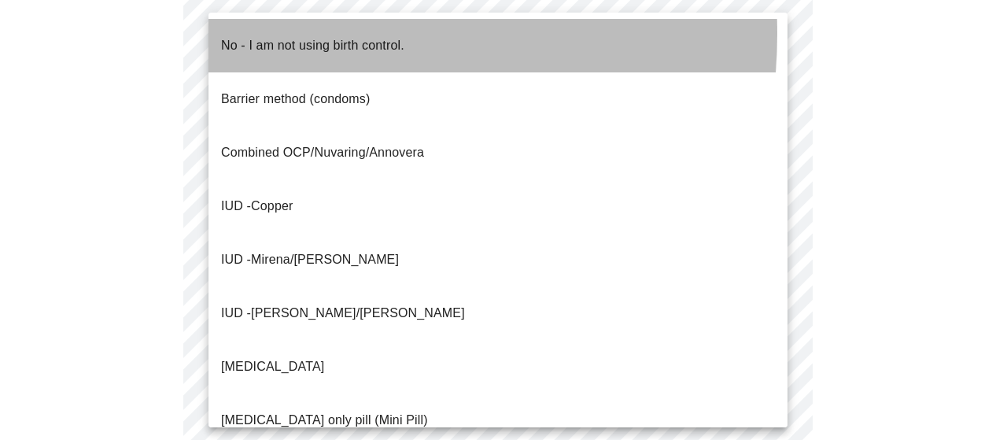
click at [288, 36] on p "No - I am not using birth control." at bounding box center [312, 45] width 183 height 19
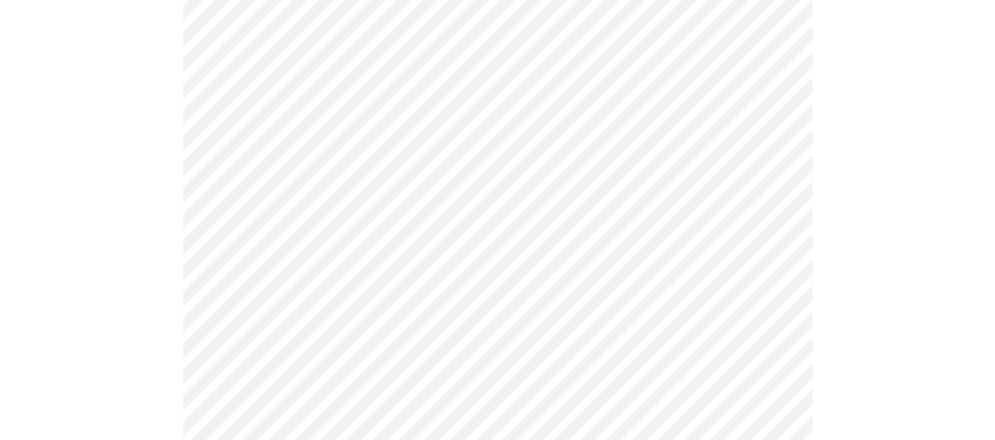
scroll to position [944, 0]
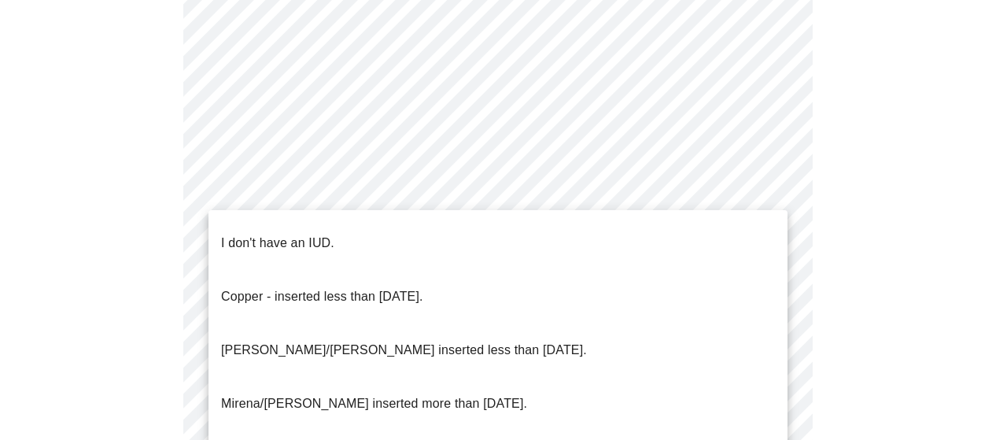
click at [277, 234] on p "I don't have an IUD." at bounding box center [277, 243] width 113 height 19
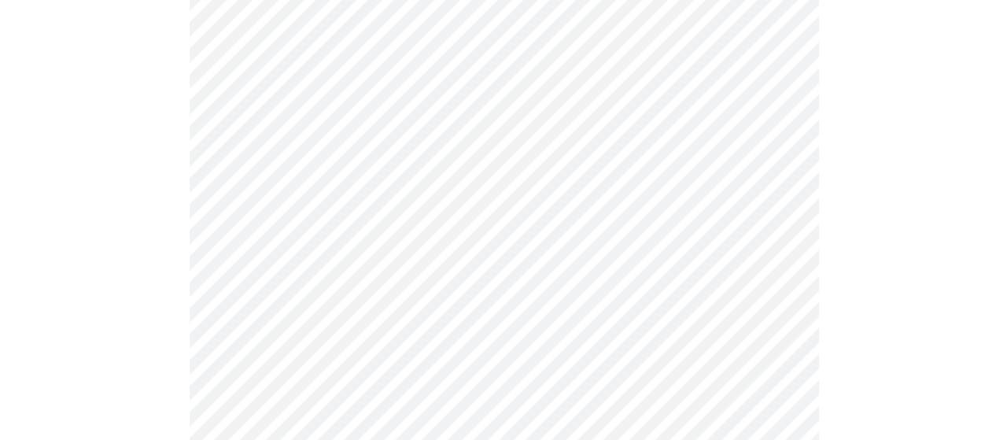
scroll to position [1083, 0]
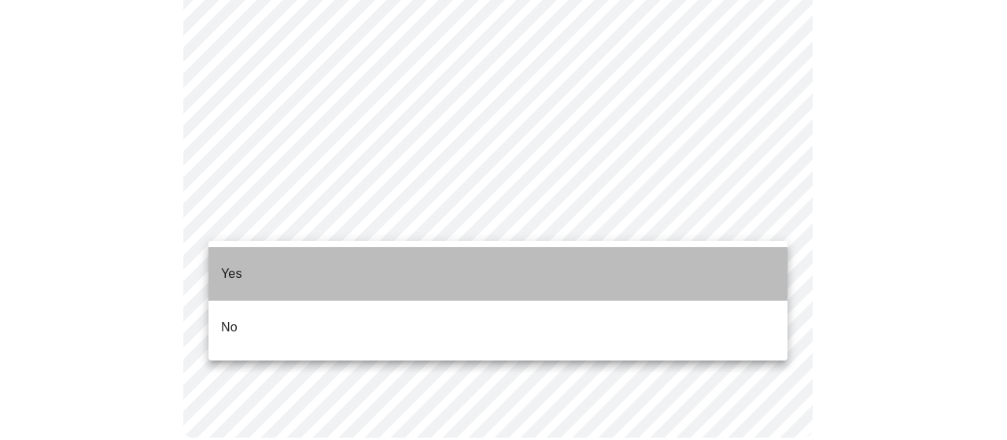
click at [230, 264] on p "Yes" at bounding box center [231, 273] width 21 height 19
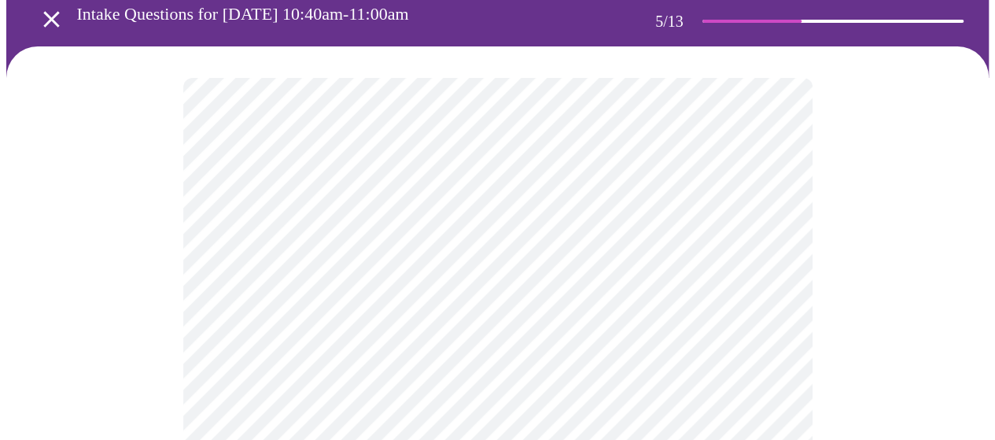
scroll to position [236, 0]
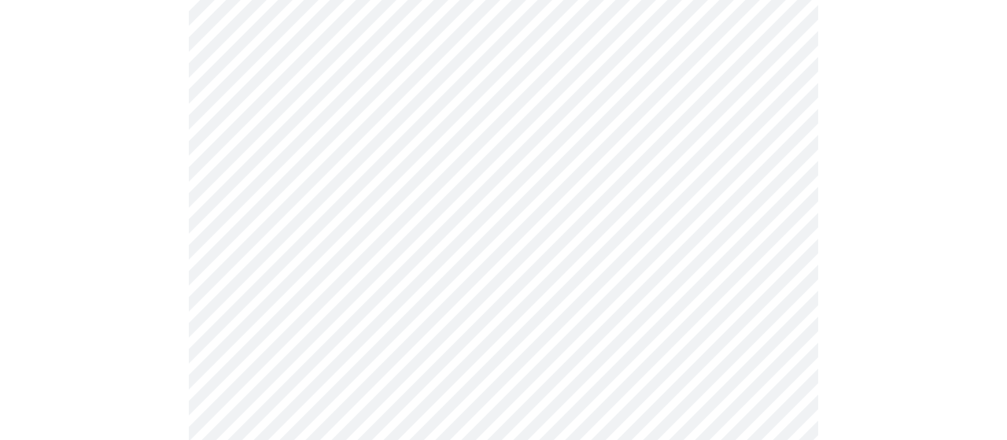
click at [375, 330] on body "MyMenopauseRx Appointments Messaging Labs Uploads Medications Community Refer a…" at bounding box center [503, 362] width 994 height 1185
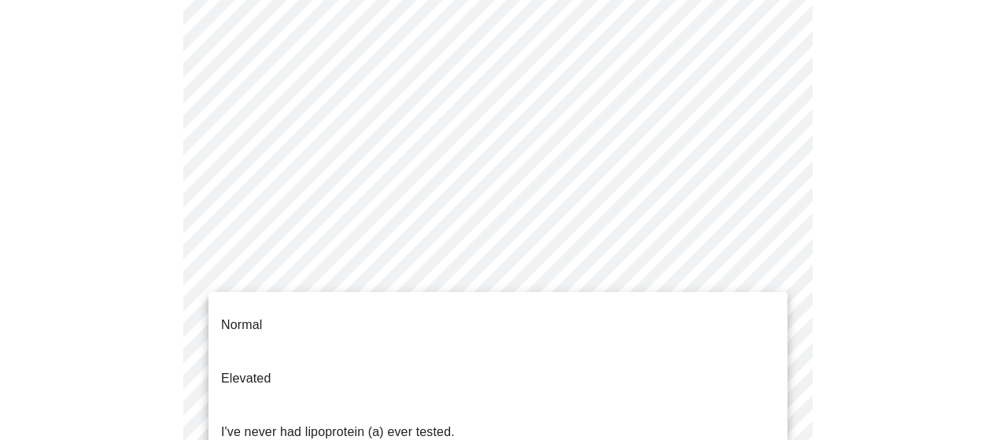
click at [276, 422] on p "I've never had lipoprotein (a) ever tested." at bounding box center [338, 431] width 234 height 19
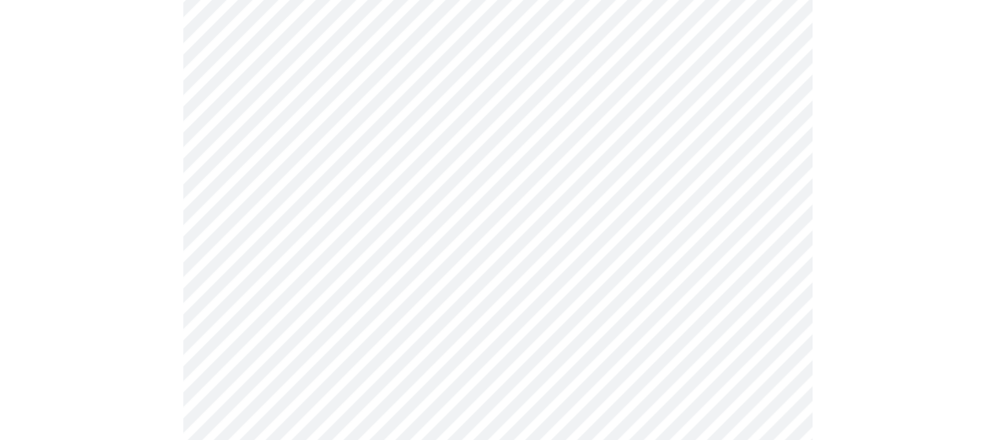
scroll to position [4248, 0]
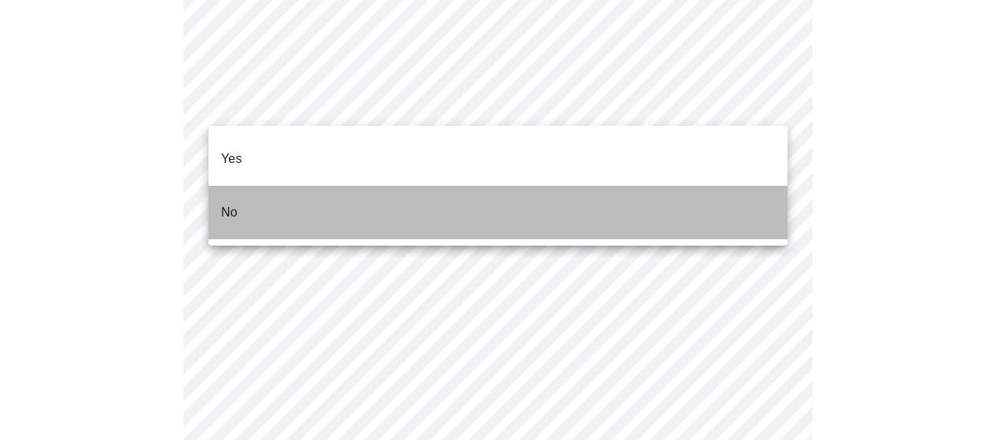
click at [239, 197] on li "No" at bounding box center [497, 212] width 579 height 53
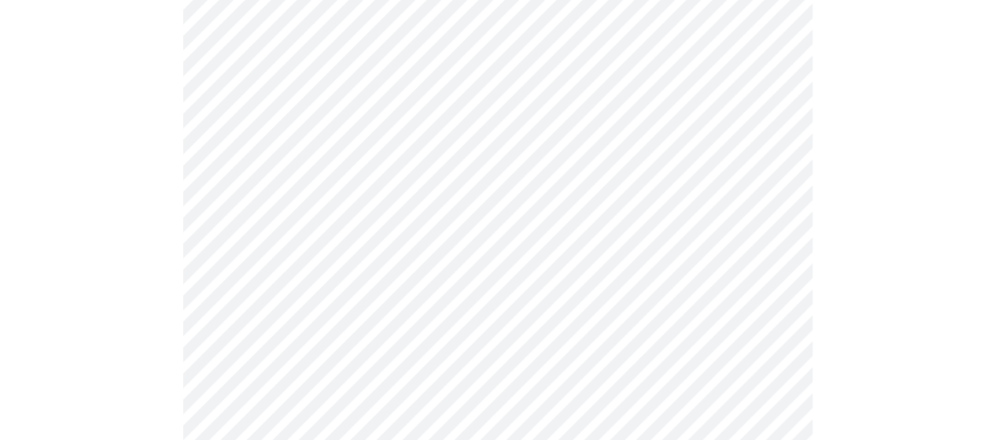
scroll to position [1259, 0]
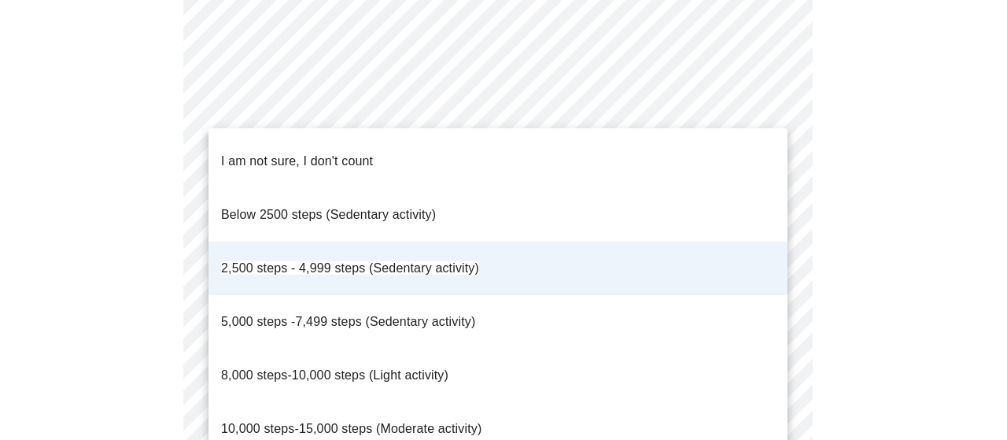
click at [896, 249] on div at bounding box center [503, 220] width 1007 height 440
click at [336, 368] on span "8,000 steps-10,000 steps (Light activity)" at bounding box center [334, 374] width 227 height 13
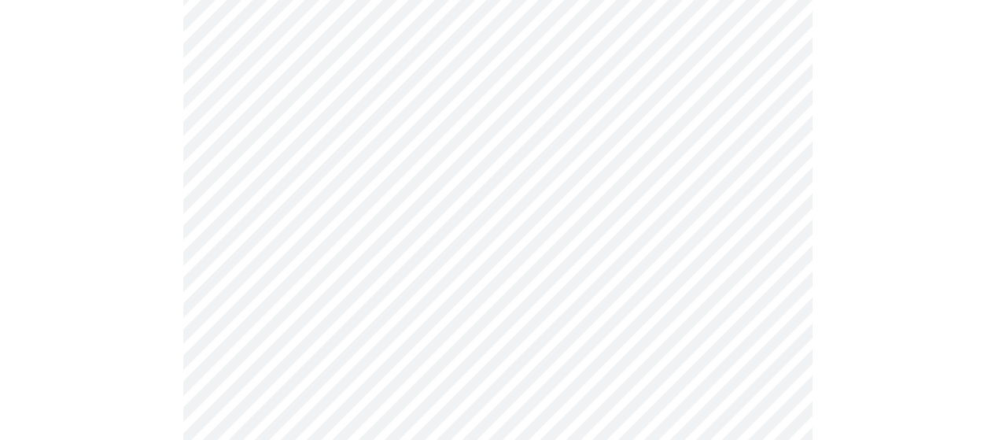
scroll to position [1416, 0]
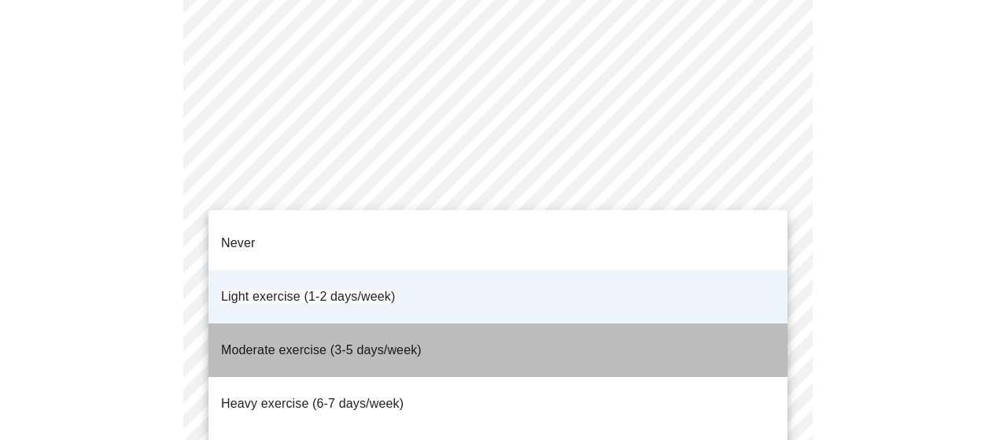
click at [382, 343] on span "Moderate exercise (3-5 days/week)" at bounding box center [321, 349] width 201 height 13
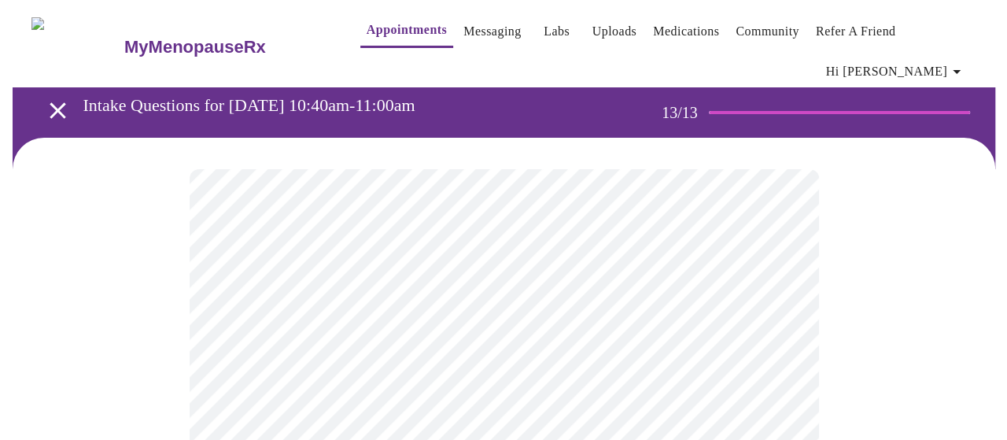
scroll to position [157, 0]
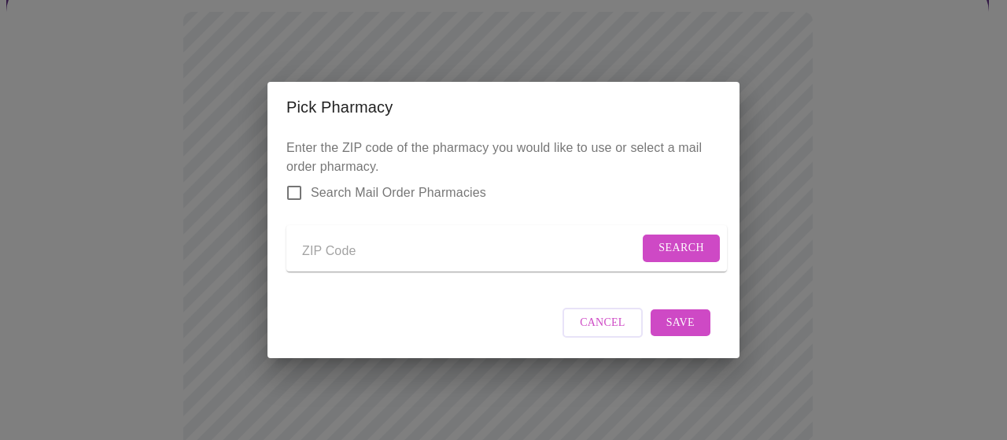
click at [385, 254] on input "Send a message to your care team" at bounding box center [470, 250] width 337 height 25
type input "60527"
click at [686, 249] on span "Search" at bounding box center [681, 248] width 46 height 20
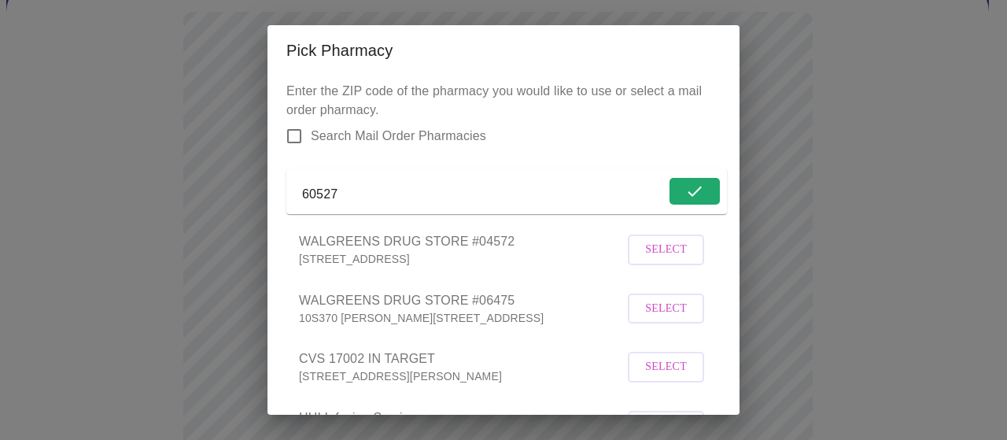
scroll to position [79, 0]
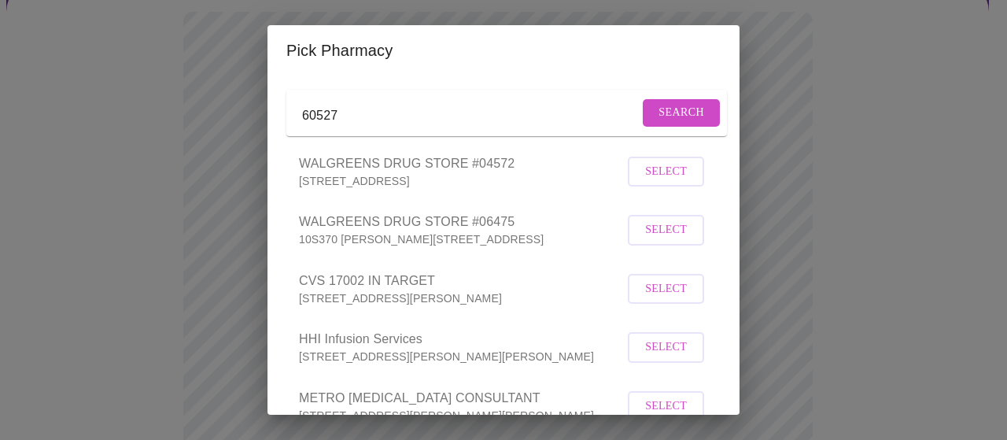
click at [655, 240] on span "Select" at bounding box center [666, 230] width 42 height 20
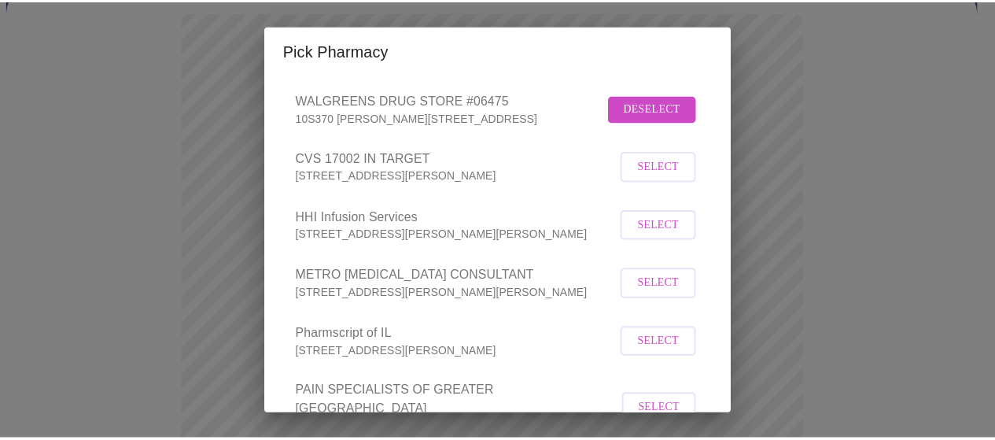
scroll to position [375, 0]
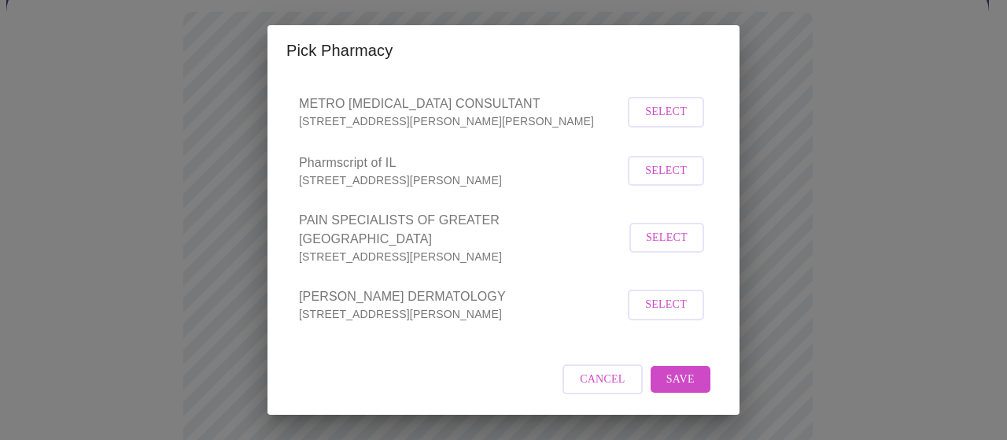
click at [676, 382] on span "Save" at bounding box center [680, 380] width 28 height 20
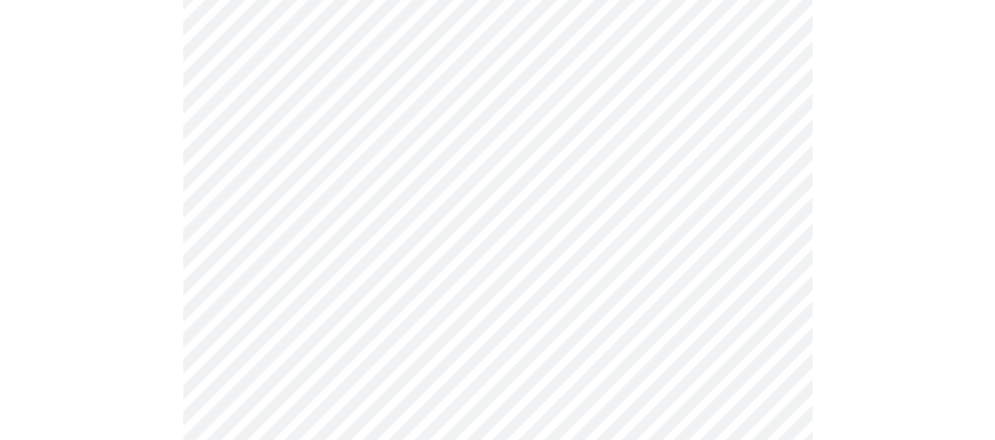
scroll to position [1177, 0]
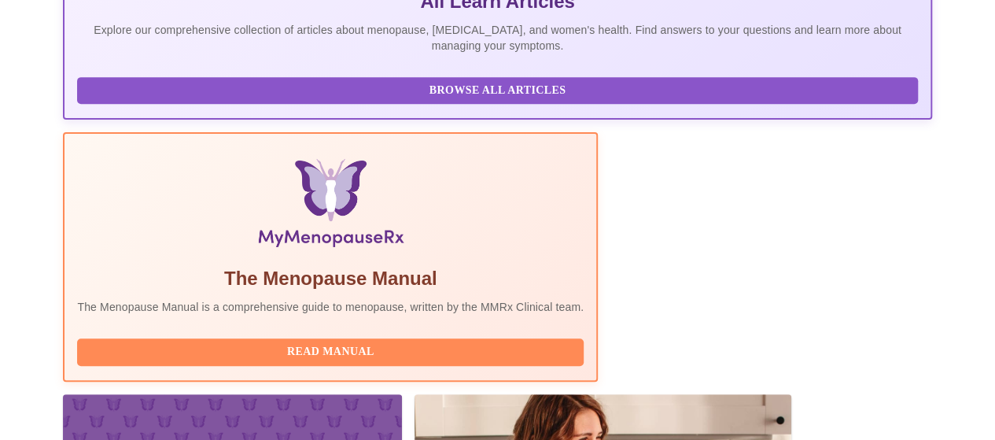
scroll to position [157, 0]
